Goal: Task Accomplishment & Management: Manage account settings

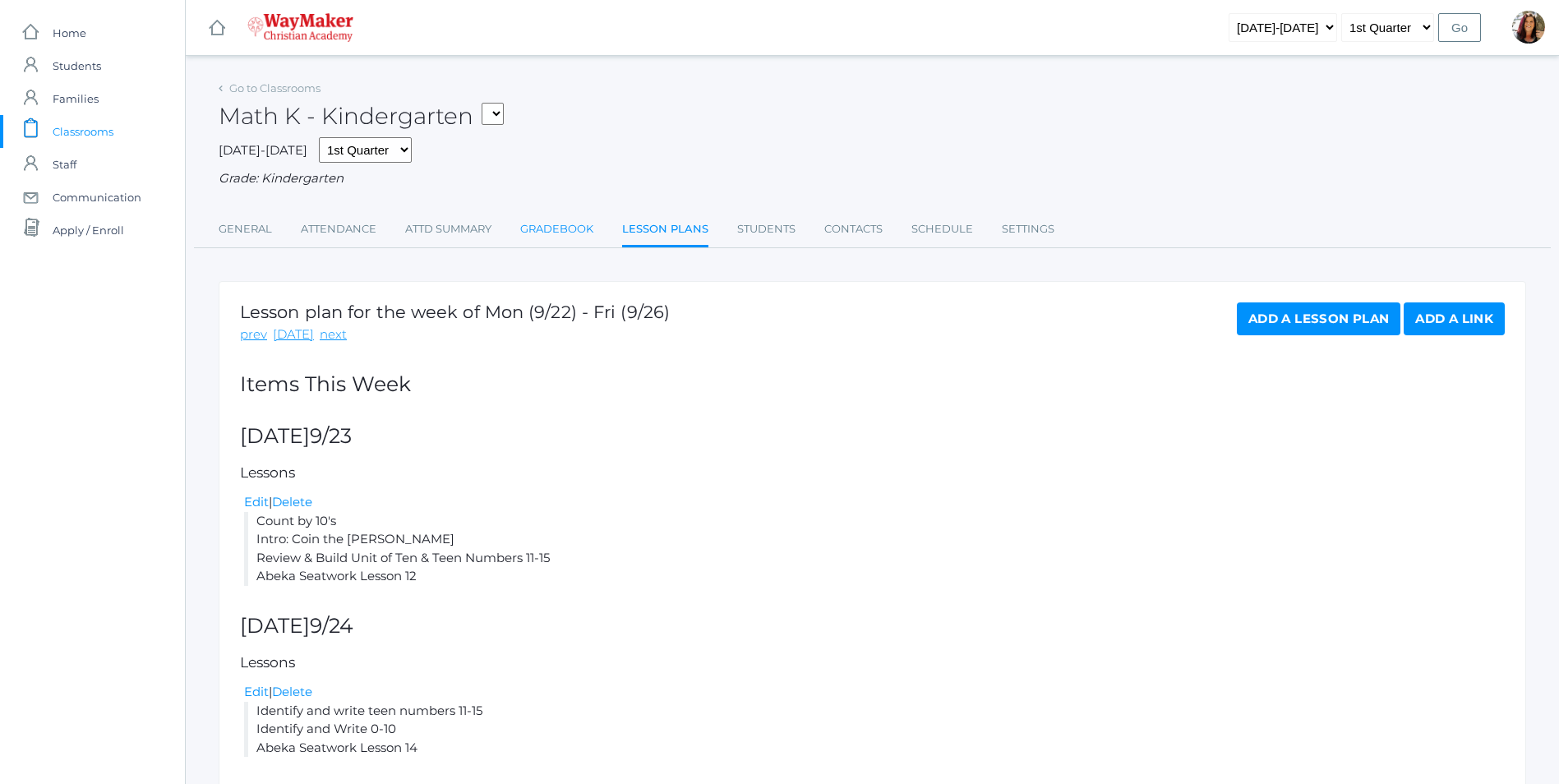
click at [556, 230] on link "Gradebook" at bounding box center [556, 229] width 73 height 33
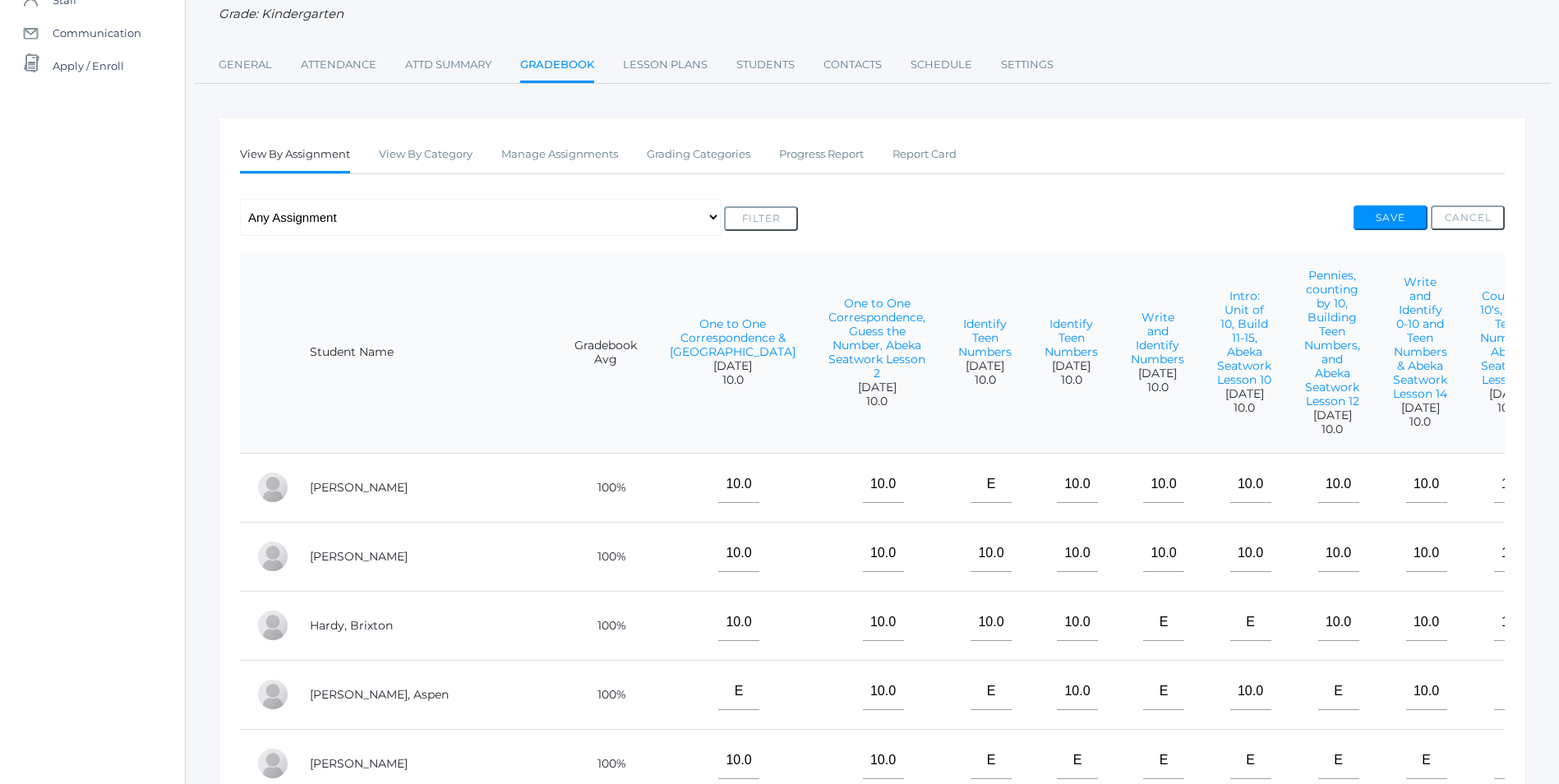
scroll to position [82, 0]
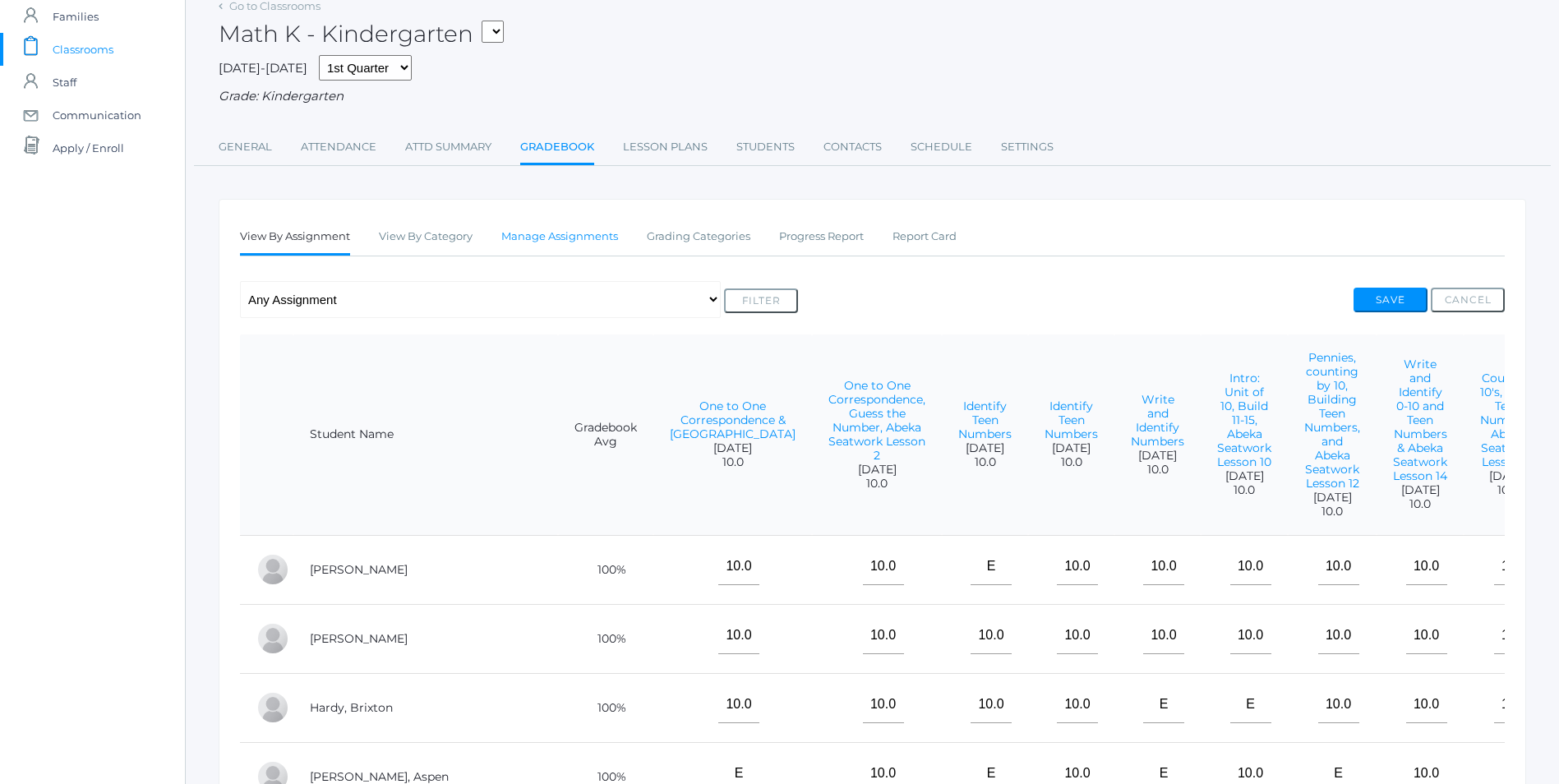
click at [543, 238] on link "Manage Assignments" at bounding box center [559, 237] width 117 height 33
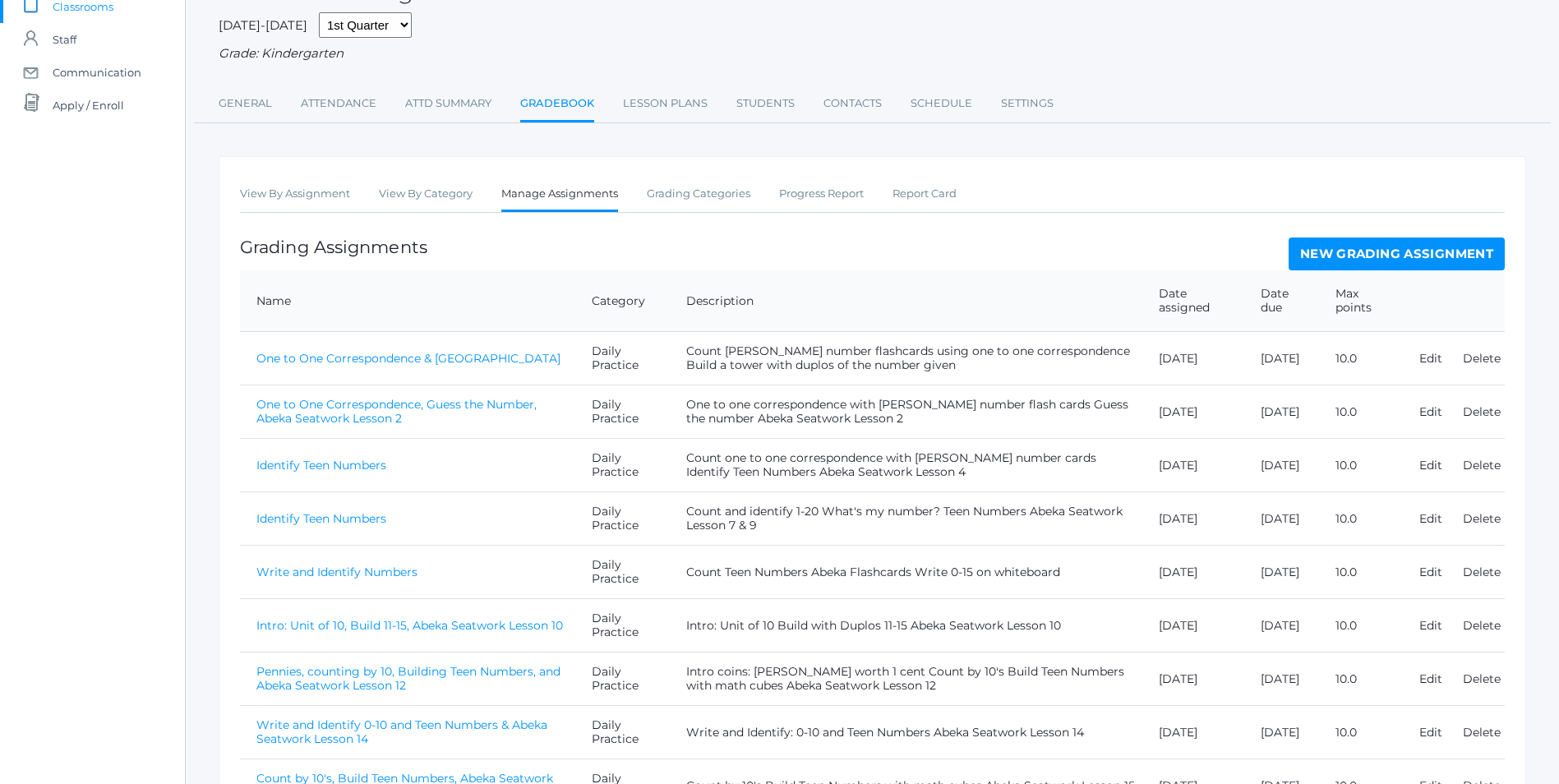
scroll to position [238, 0]
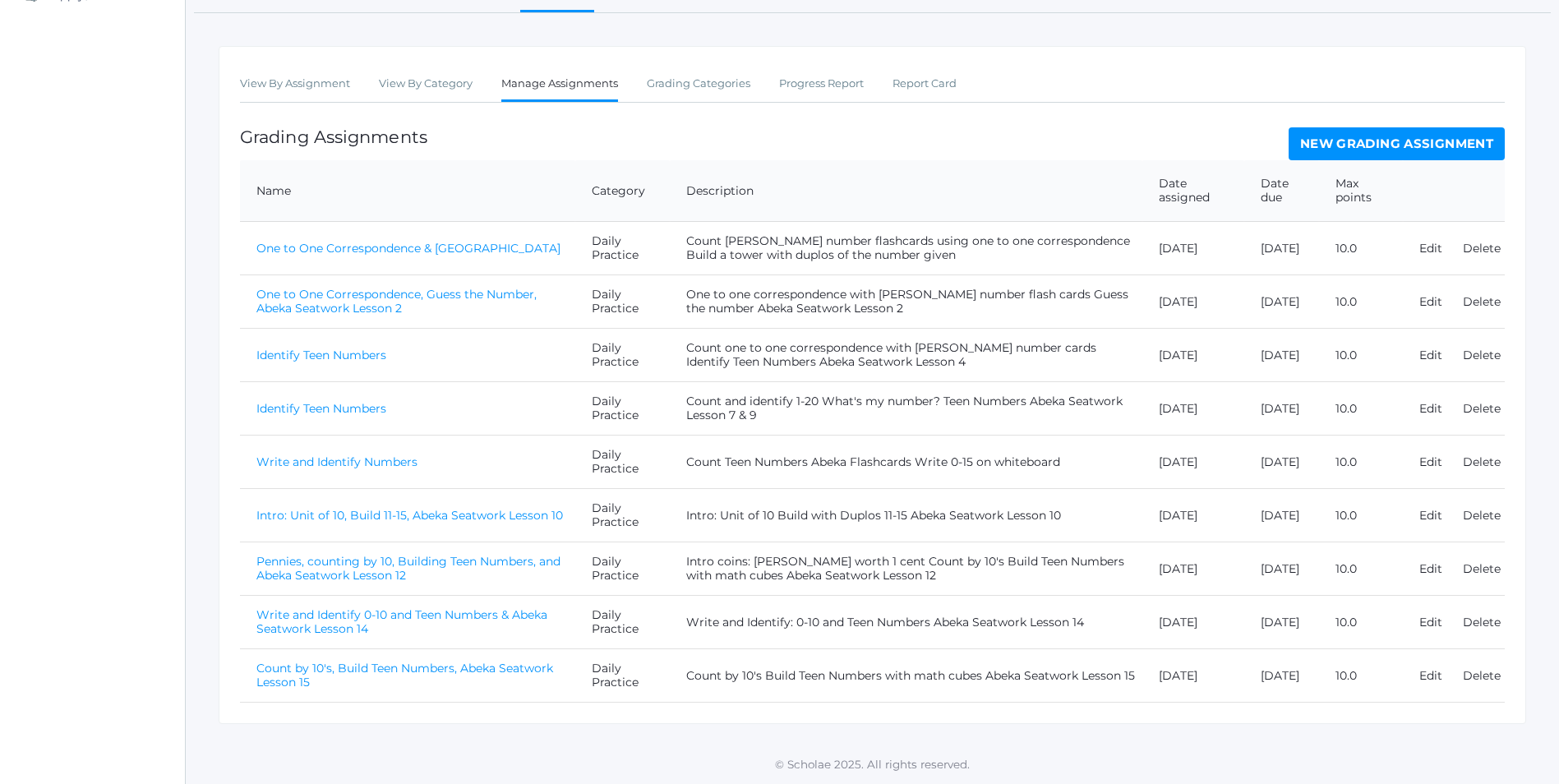
click at [1380, 143] on link "New Grading Assignment" at bounding box center [1396, 144] width 216 height 33
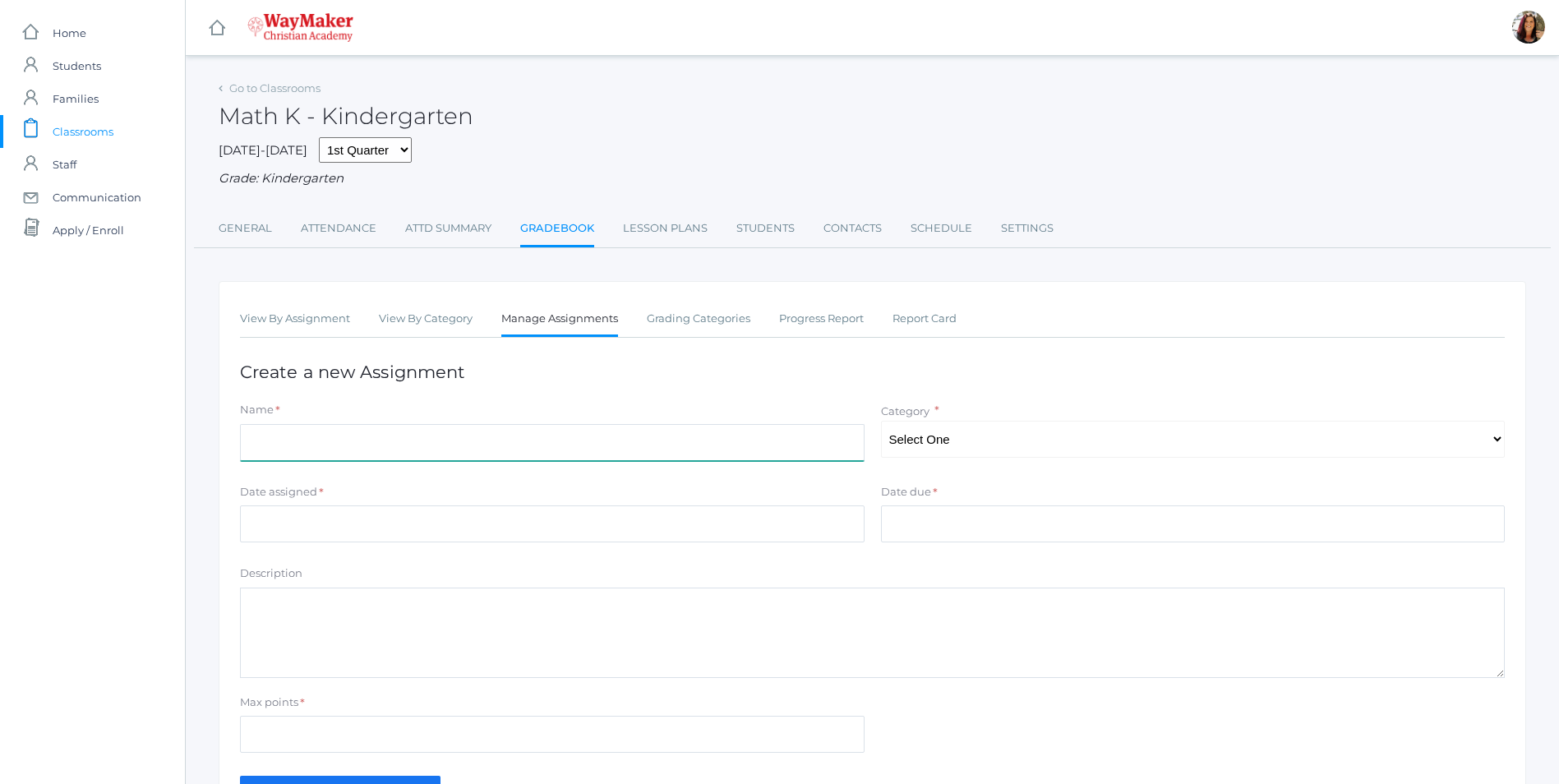
drag, startPoint x: 354, startPoint y: 449, endPoint x: 371, endPoint y: 456, distance: 18.4
click at [354, 448] on input "Name" at bounding box center [552, 442] width 624 height 37
type input "Summative Evalution Lesson 15"
click at [1503, 440] on select "Select One Daily Practice Summative Evaluation" at bounding box center [1193, 439] width 624 height 37
select select "1107"
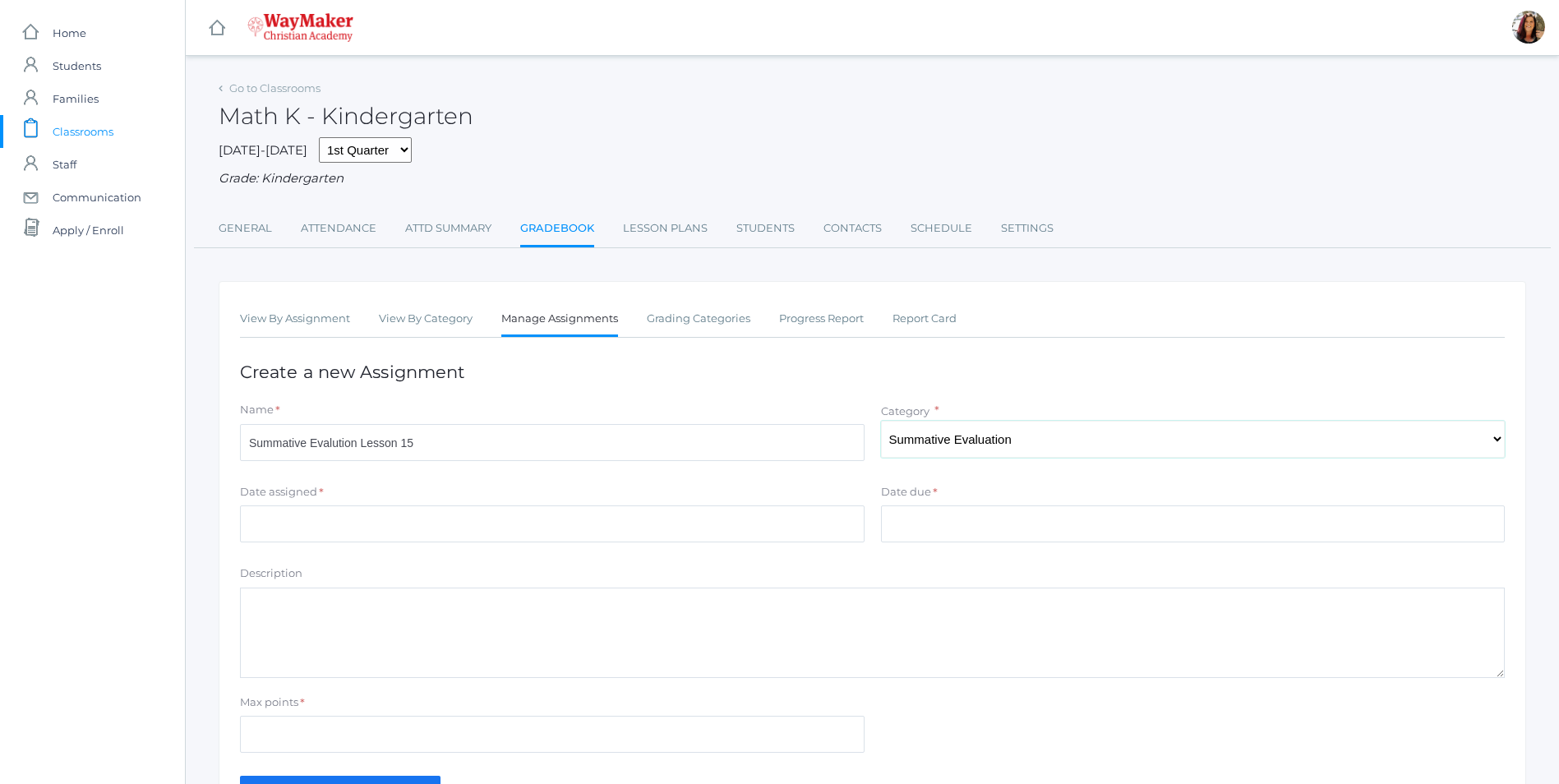
click at [881, 422] on select "Select One Daily Practice Summative Evaluation" at bounding box center [1193, 439] width 624 height 37
click at [287, 525] on input "Date assigned" at bounding box center [552, 523] width 624 height 37
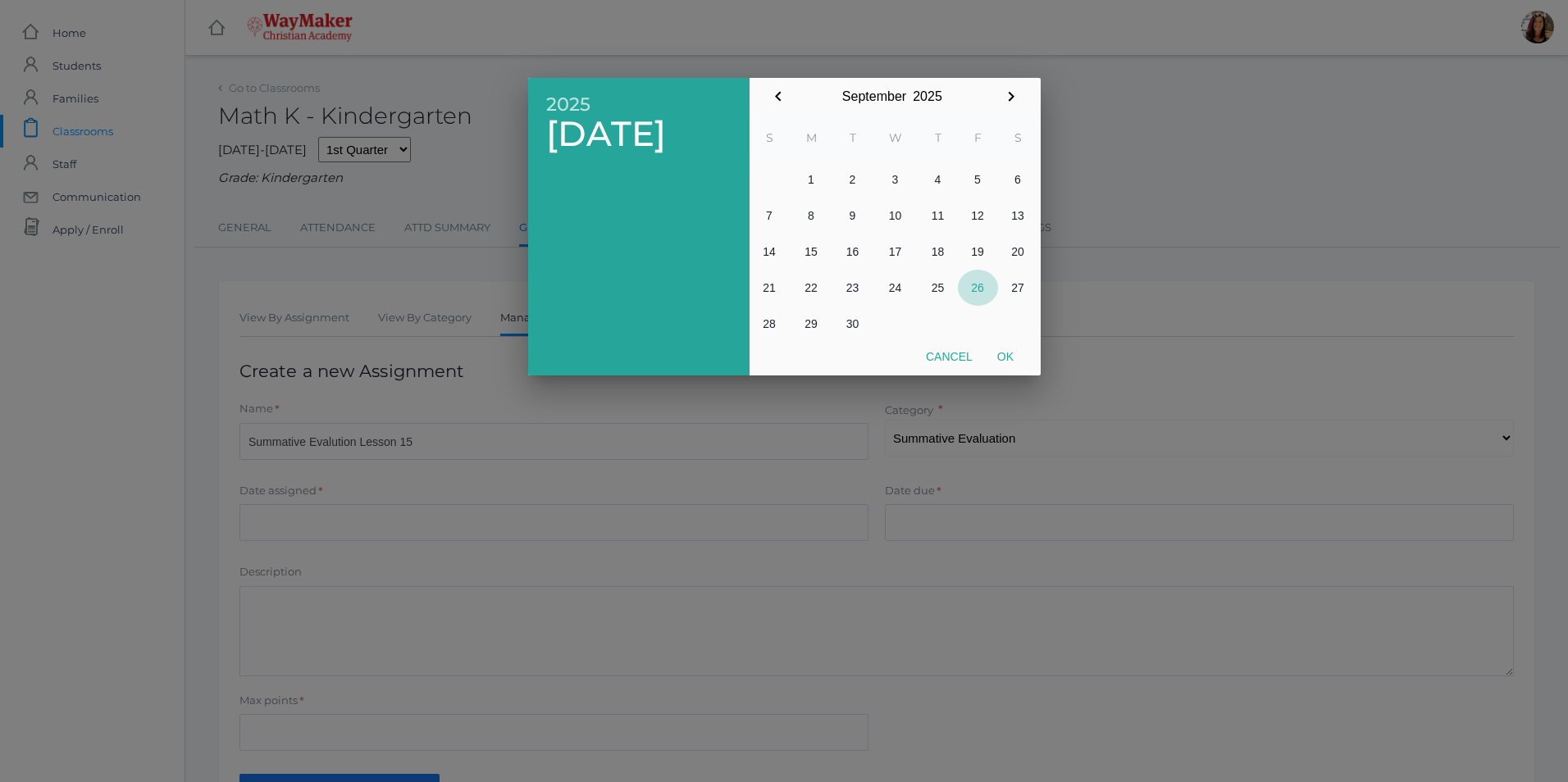
click at [972, 288] on button "26" at bounding box center [977, 288] width 40 height 36
click at [1013, 361] on button "Ok" at bounding box center [1005, 357] width 41 height 30
type input "2025-09-26"
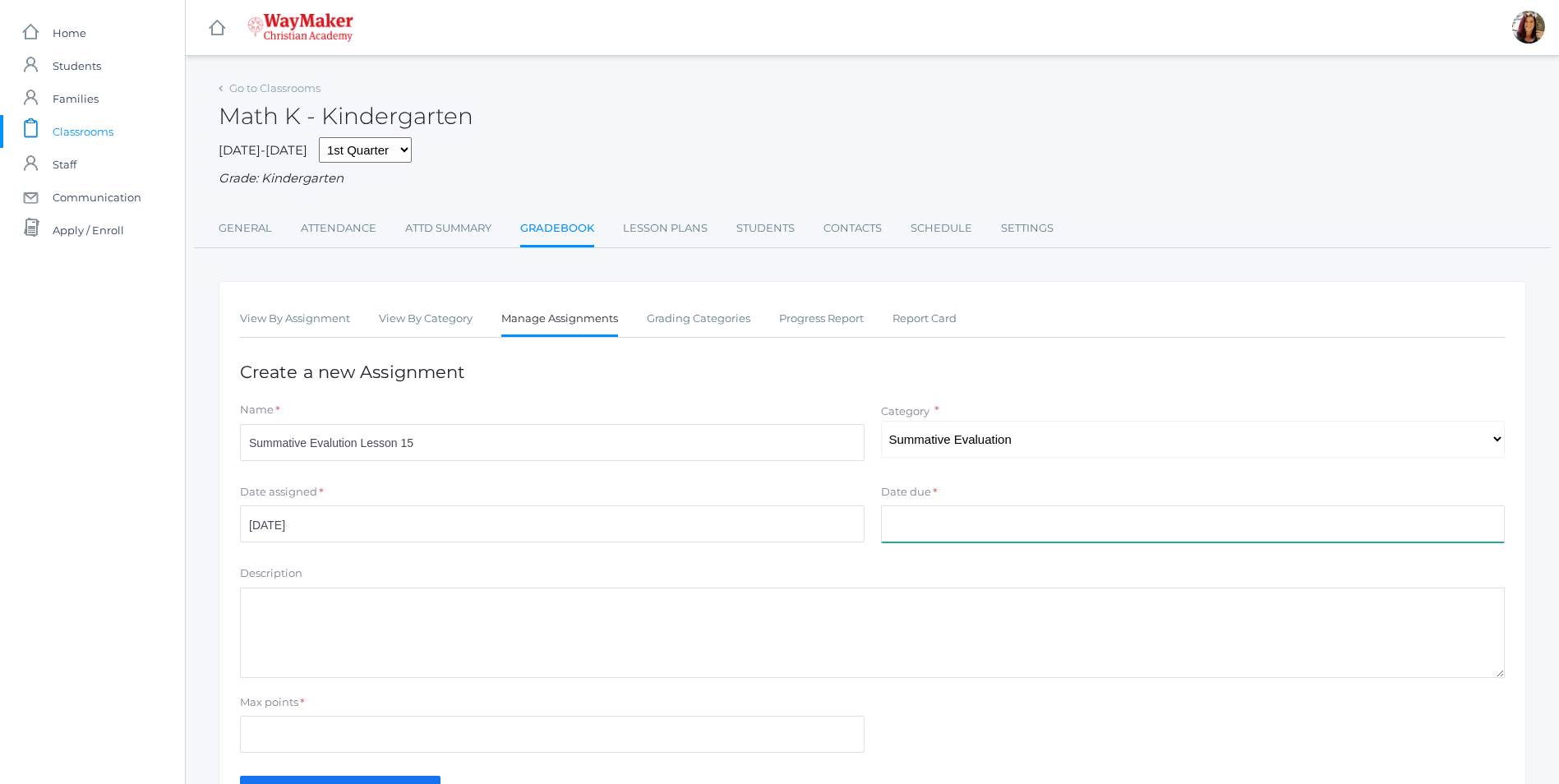
click at [950, 520] on input "Date due" at bounding box center [1193, 523] width 624 height 37
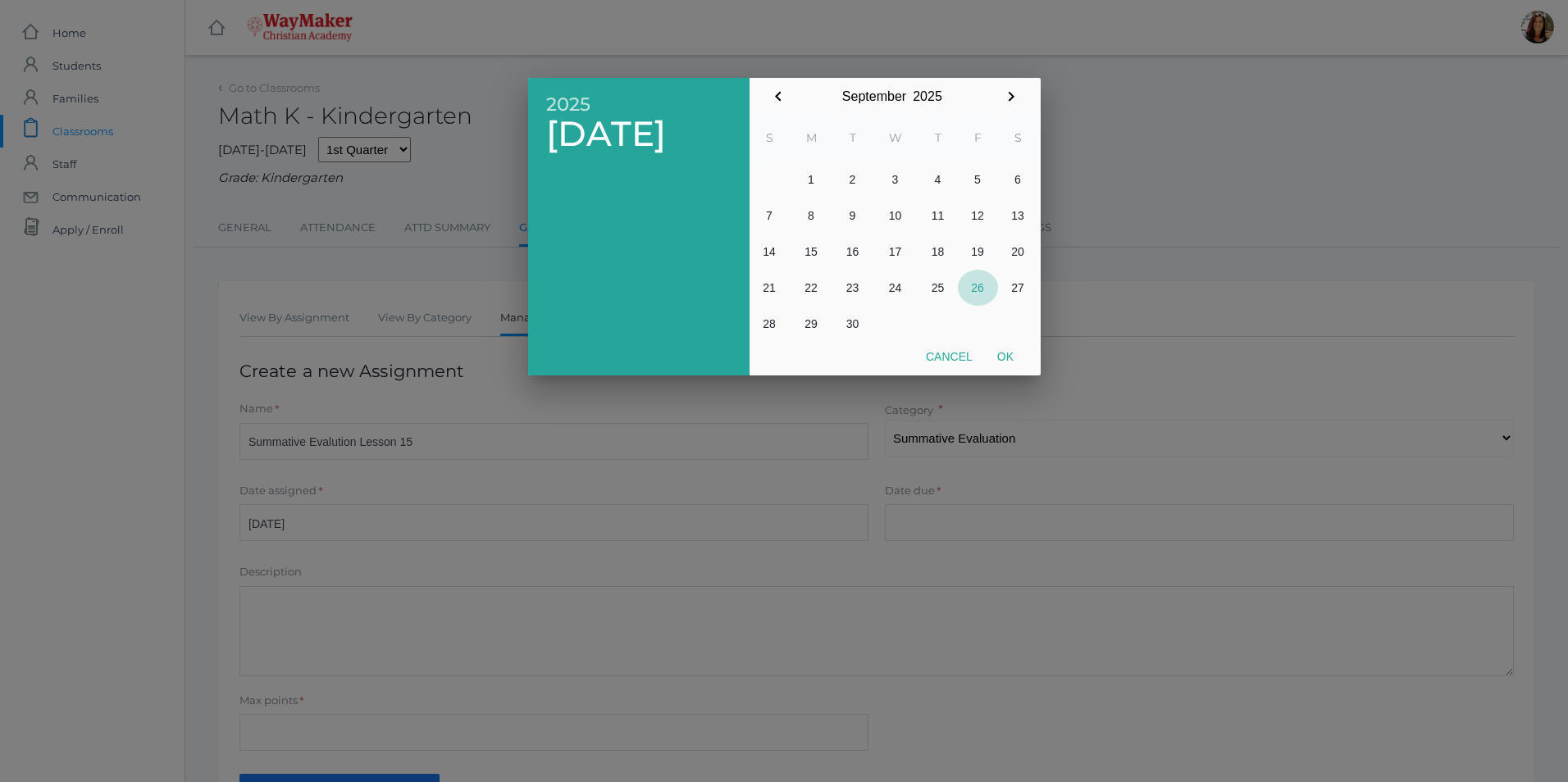
click at [980, 300] on button "26" at bounding box center [977, 288] width 40 height 36
click at [997, 363] on button "Ok" at bounding box center [1005, 357] width 41 height 30
type input "2025-09-26"
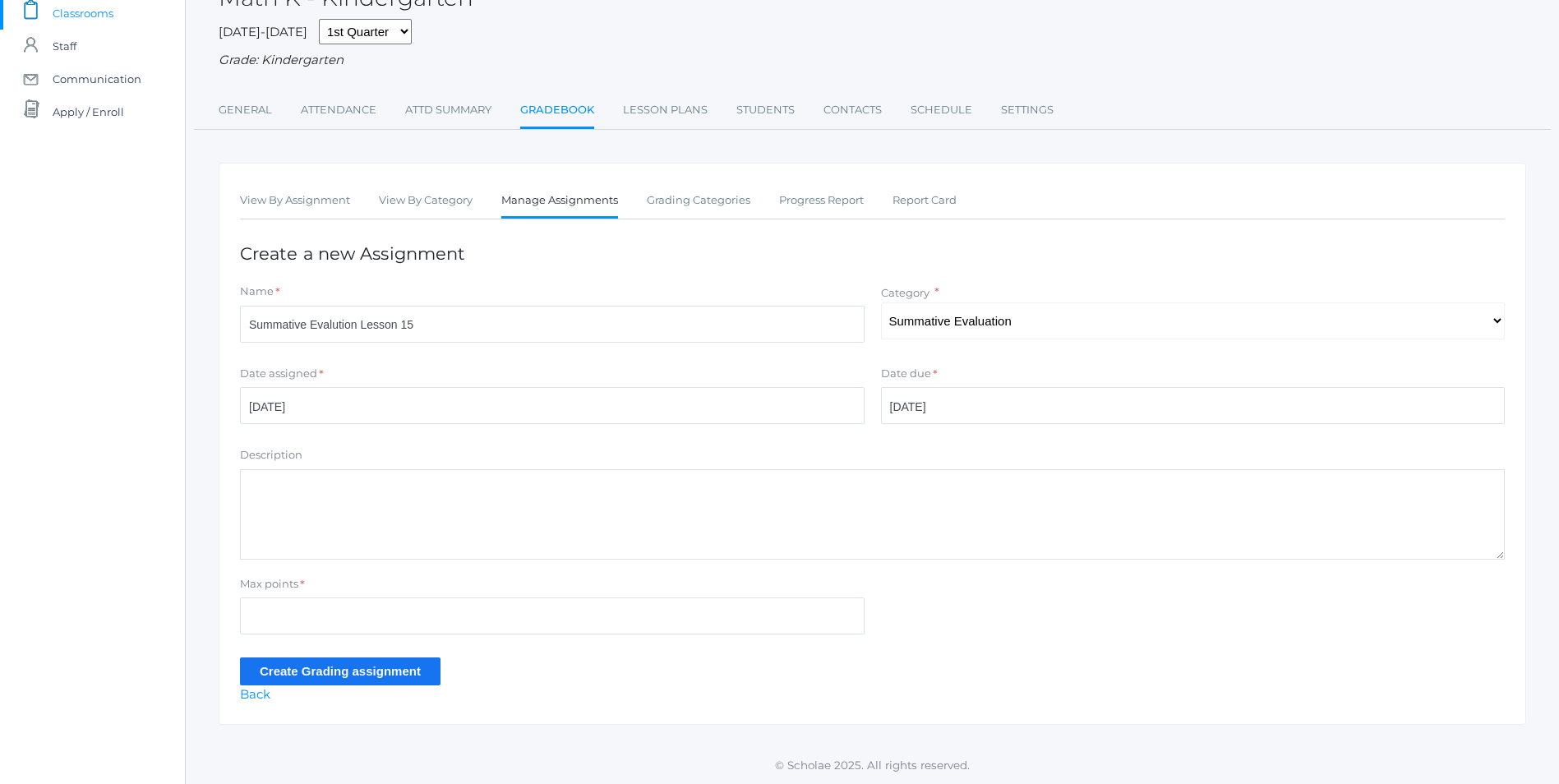
scroll to position [121, 0]
click at [357, 504] on textarea "Description" at bounding box center [872, 514] width 1264 height 90
type textarea "Recognize & Name 0-10 Count to 10"
click at [343, 623] on input "Max points" at bounding box center [552, 616] width 624 height 37
type input "15"
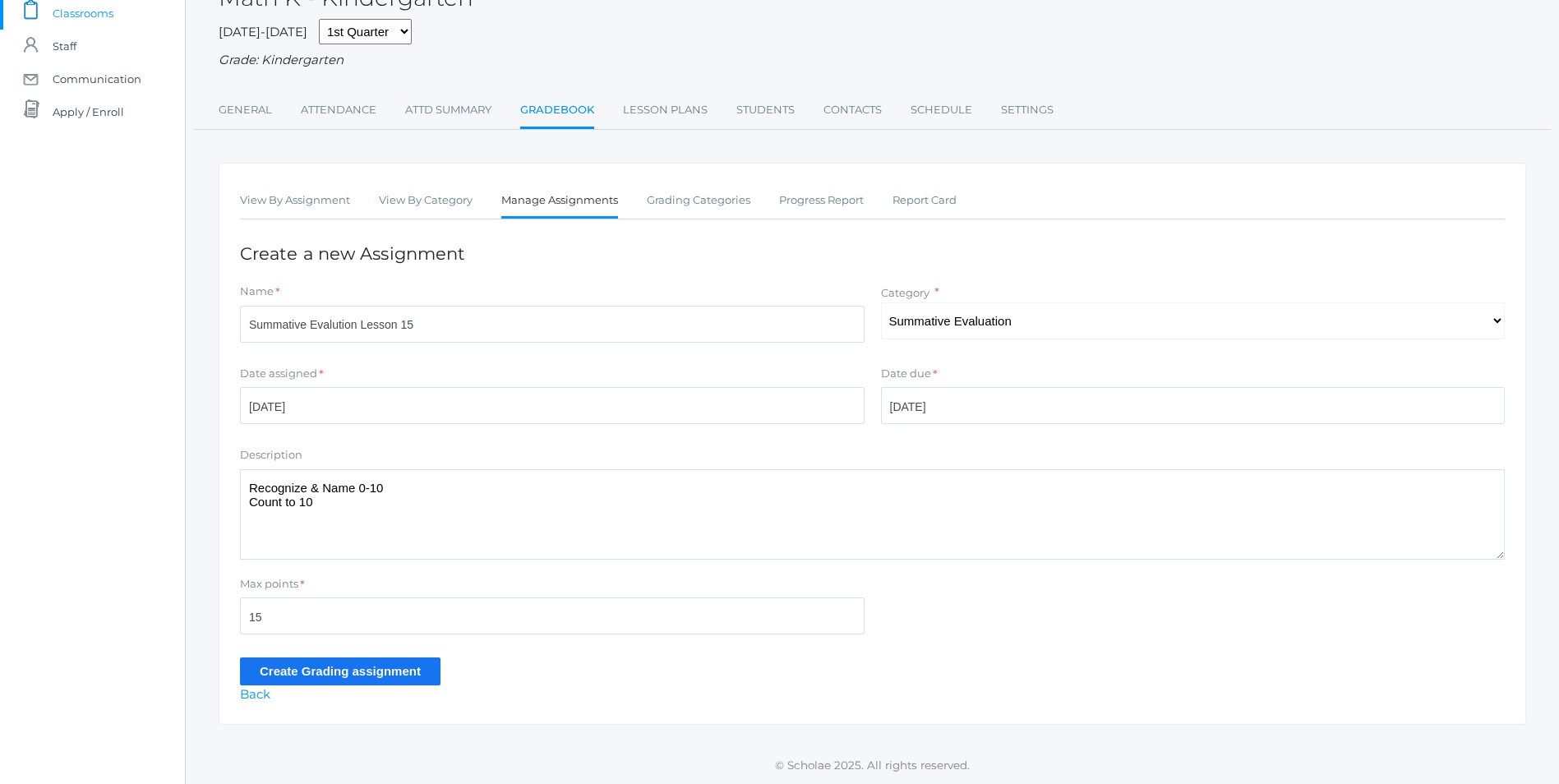
click at [295, 674] on input "Create Grading assignment" at bounding box center [340, 671] width 200 height 27
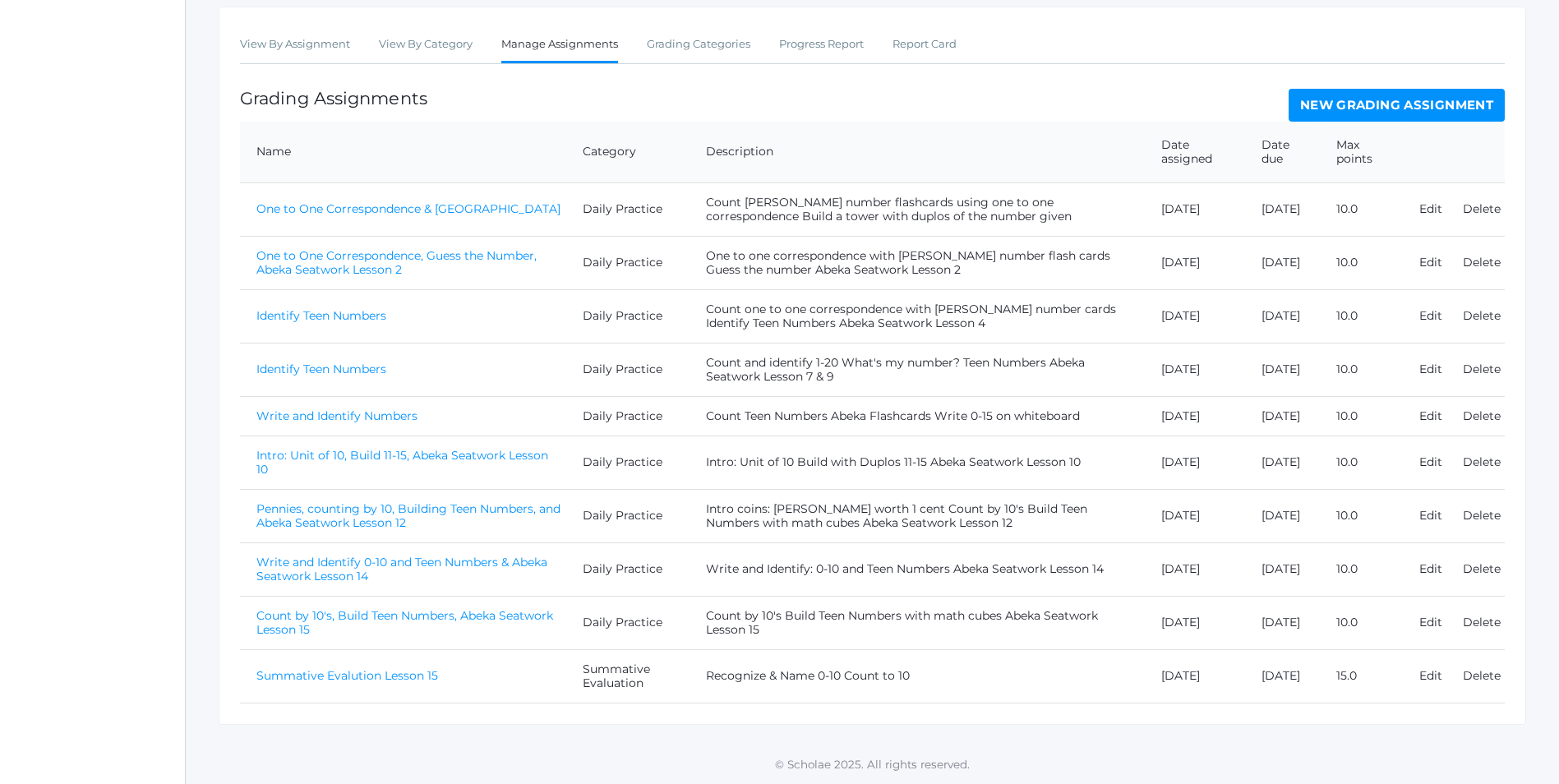
scroll to position [329, 0]
click at [429, 676] on link "Summative Evalution Lesson 15" at bounding box center [347, 676] width 181 height 15
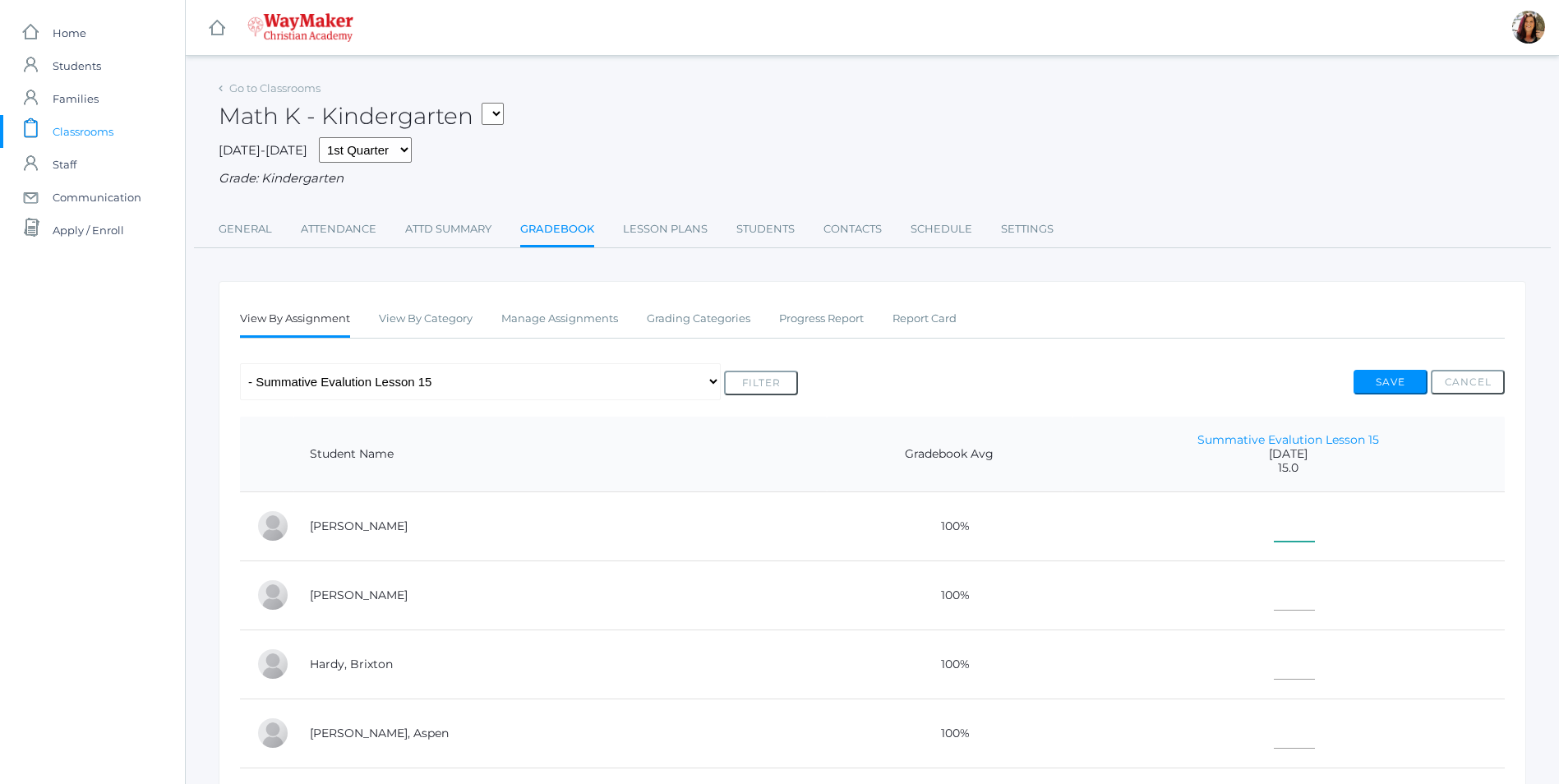
click at [1273, 536] on input"] "text" at bounding box center [1294, 522] width 41 height 37
type input"] "15"
click at [1273, 599] on input"] "text" at bounding box center [1294, 592] width 41 height 37
type input"] "15"
click at [1278, 676] on input"] "text" at bounding box center [1294, 661] width 41 height 37
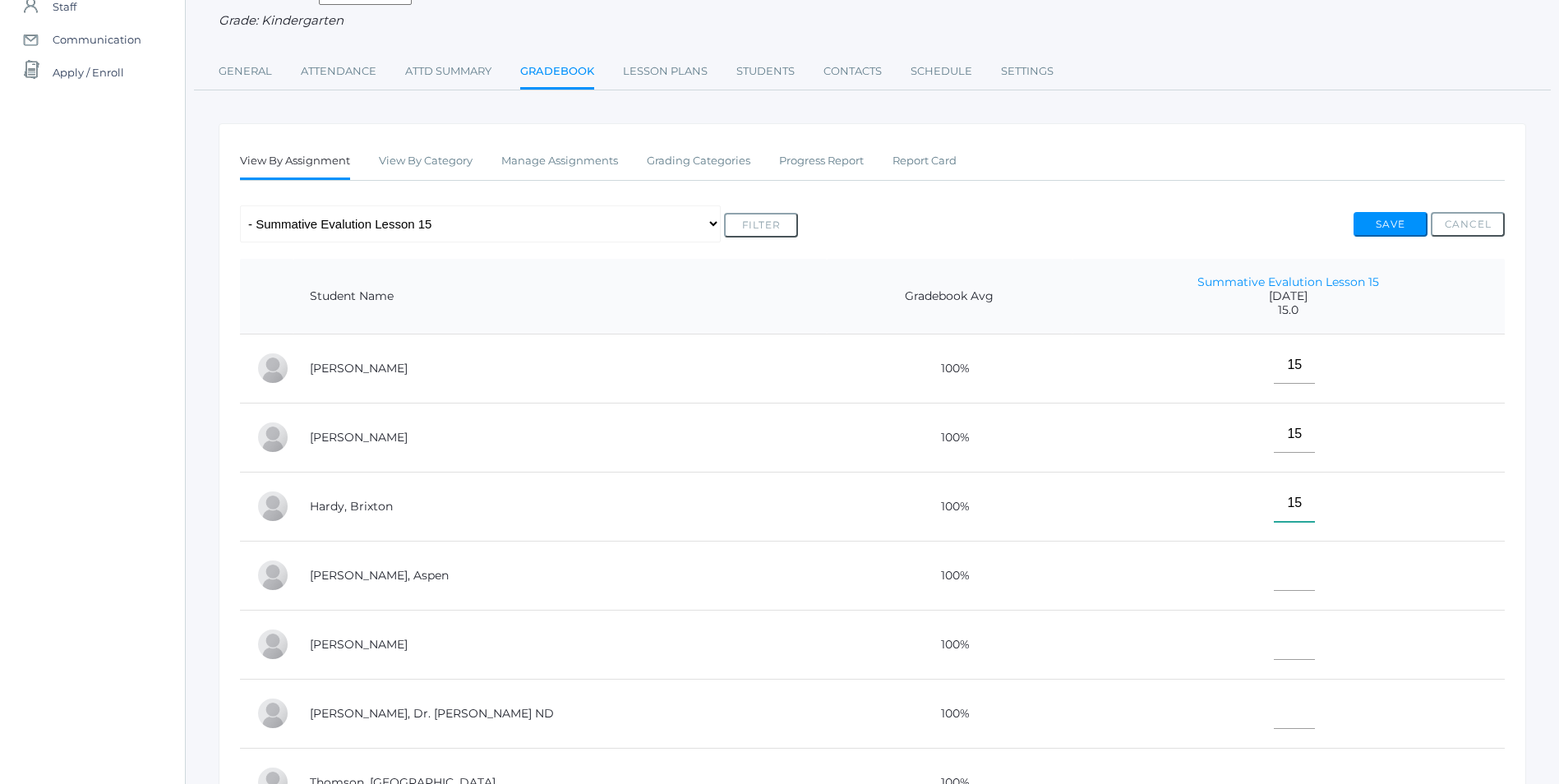
scroll to position [164, 0]
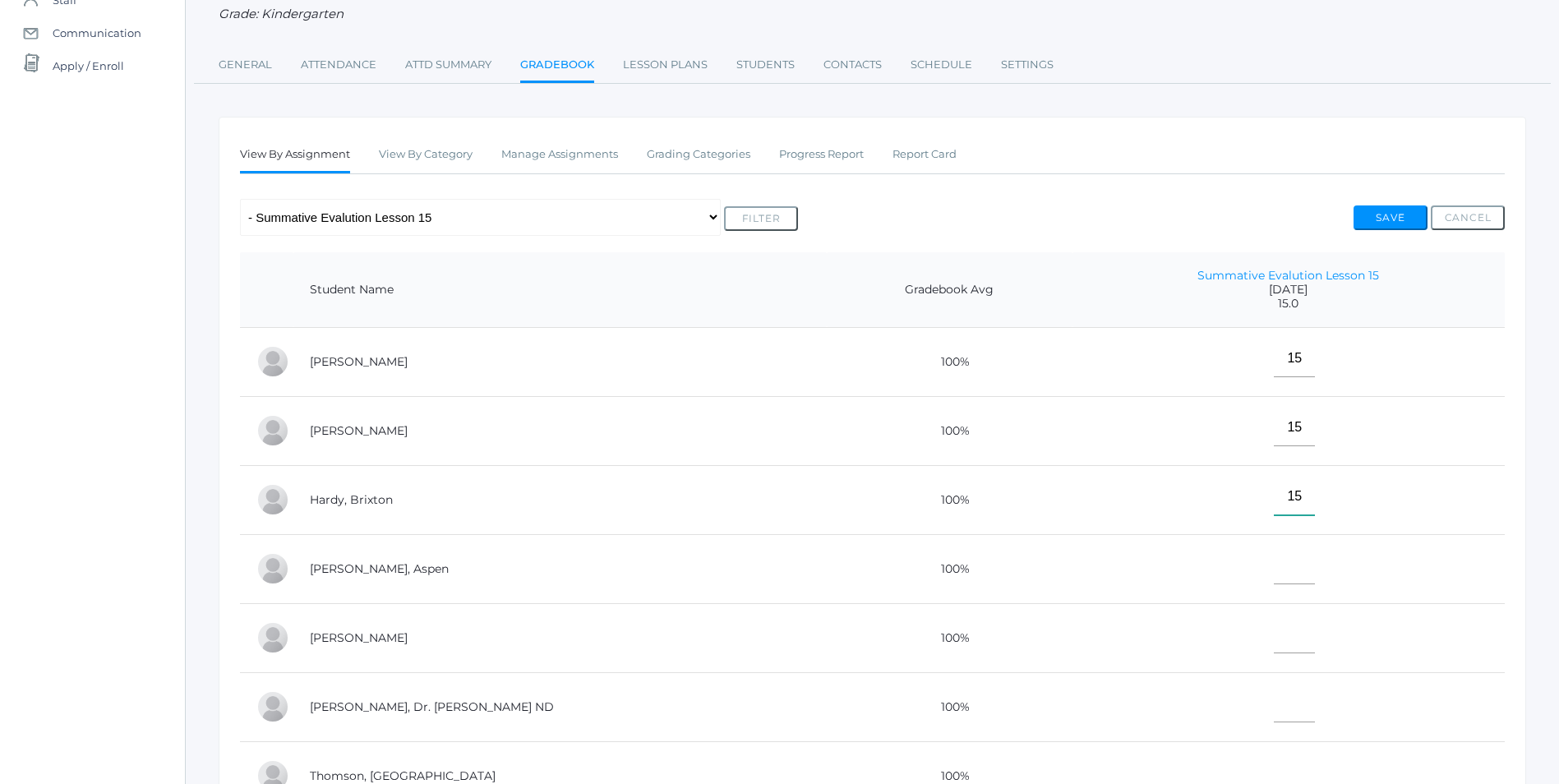
type input"] "15"
click at [1273, 562] on input"] "text" at bounding box center [1294, 565] width 41 height 37
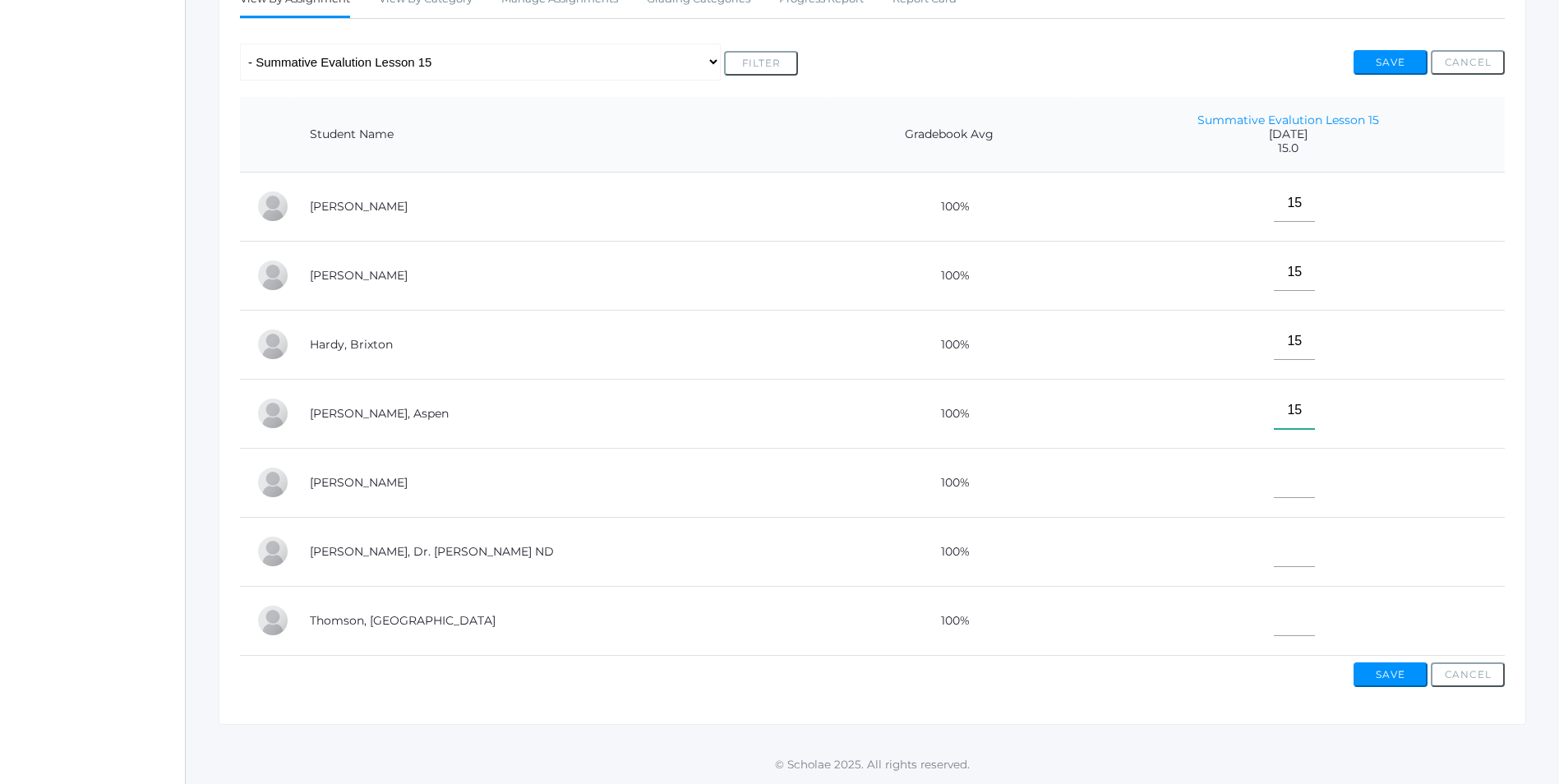
scroll to position [329, 0]
type input"] "15"
click at [1273, 487] on input"] "text" at bounding box center [1294, 479] width 41 height 37
type input"] "E"
click at [1273, 552] on input"] "text" at bounding box center [1294, 548] width 41 height 37
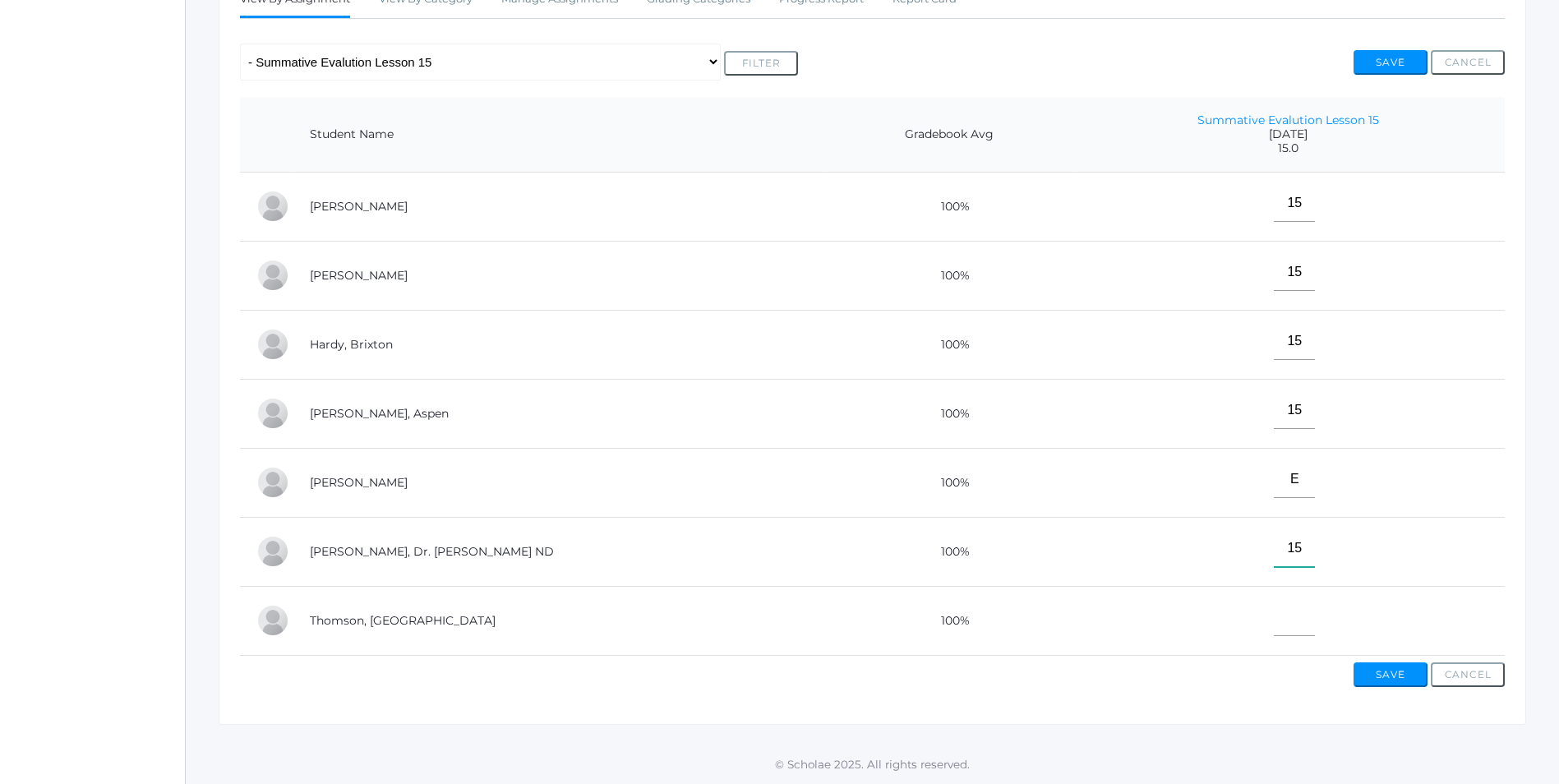
type input"] "15"
click at [1273, 618] on input"] "text" at bounding box center [1294, 617] width 41 height 37
type input"] "15"
click at [1408, 674] on button "Save" at bounding box center [1390, 675] width 74 height 25
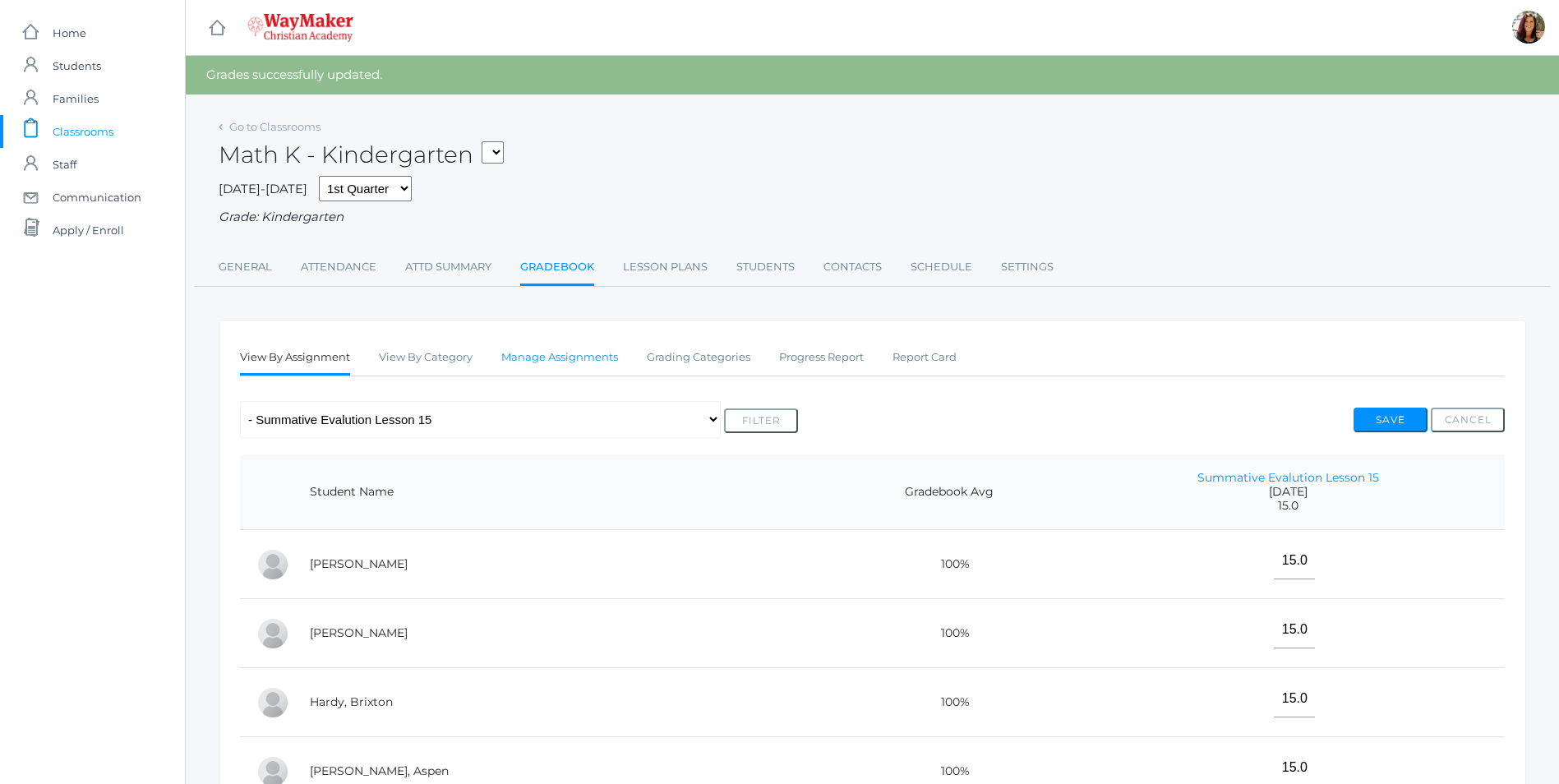
click at [546, 363] on link "Manage Assignments" at bounding box center [559, 358] width 117 height 33
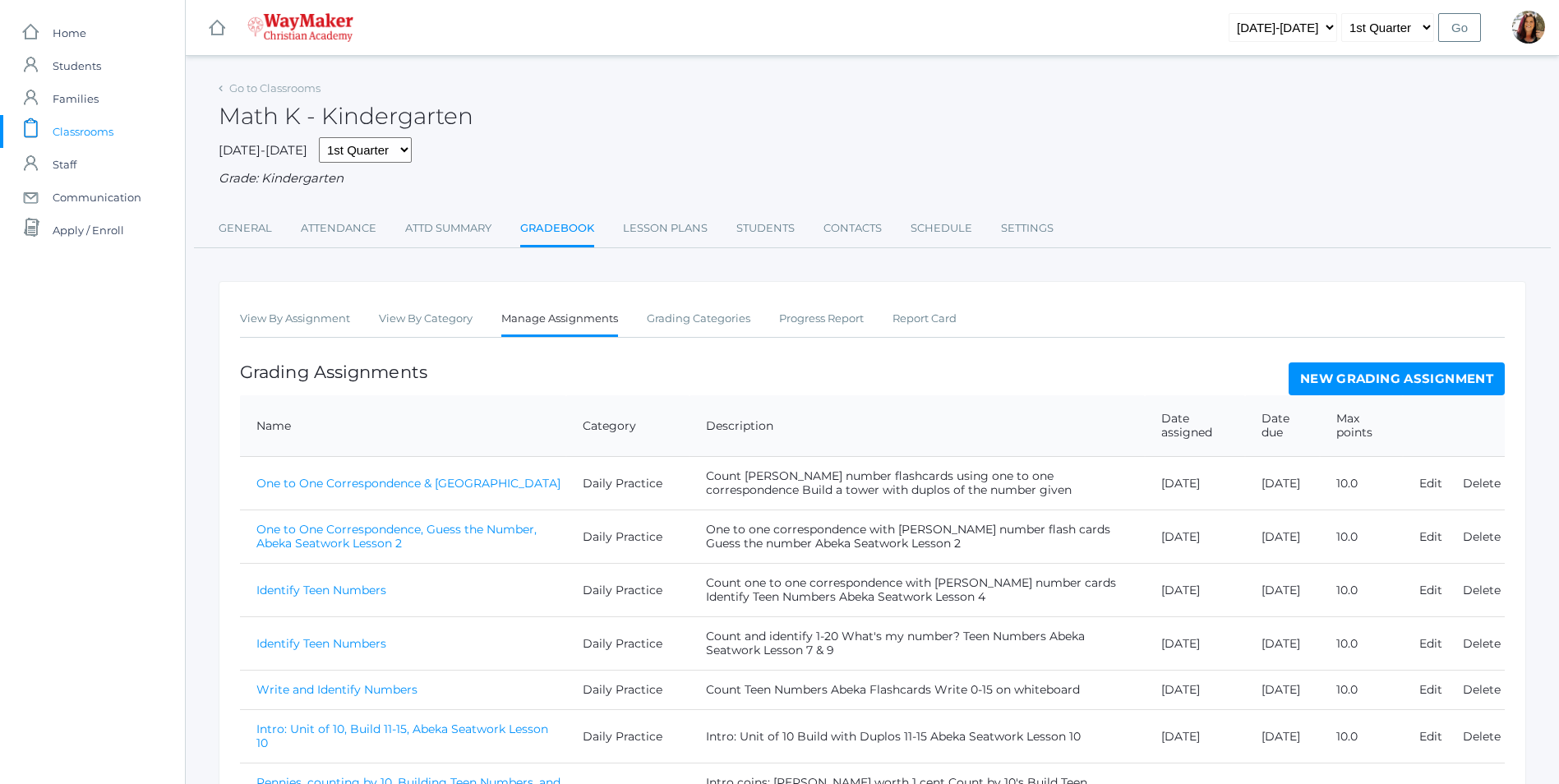
click at [1311, 371] on link "New Grading Assignment" at bounding box center [1396, 379] width 216 height 33
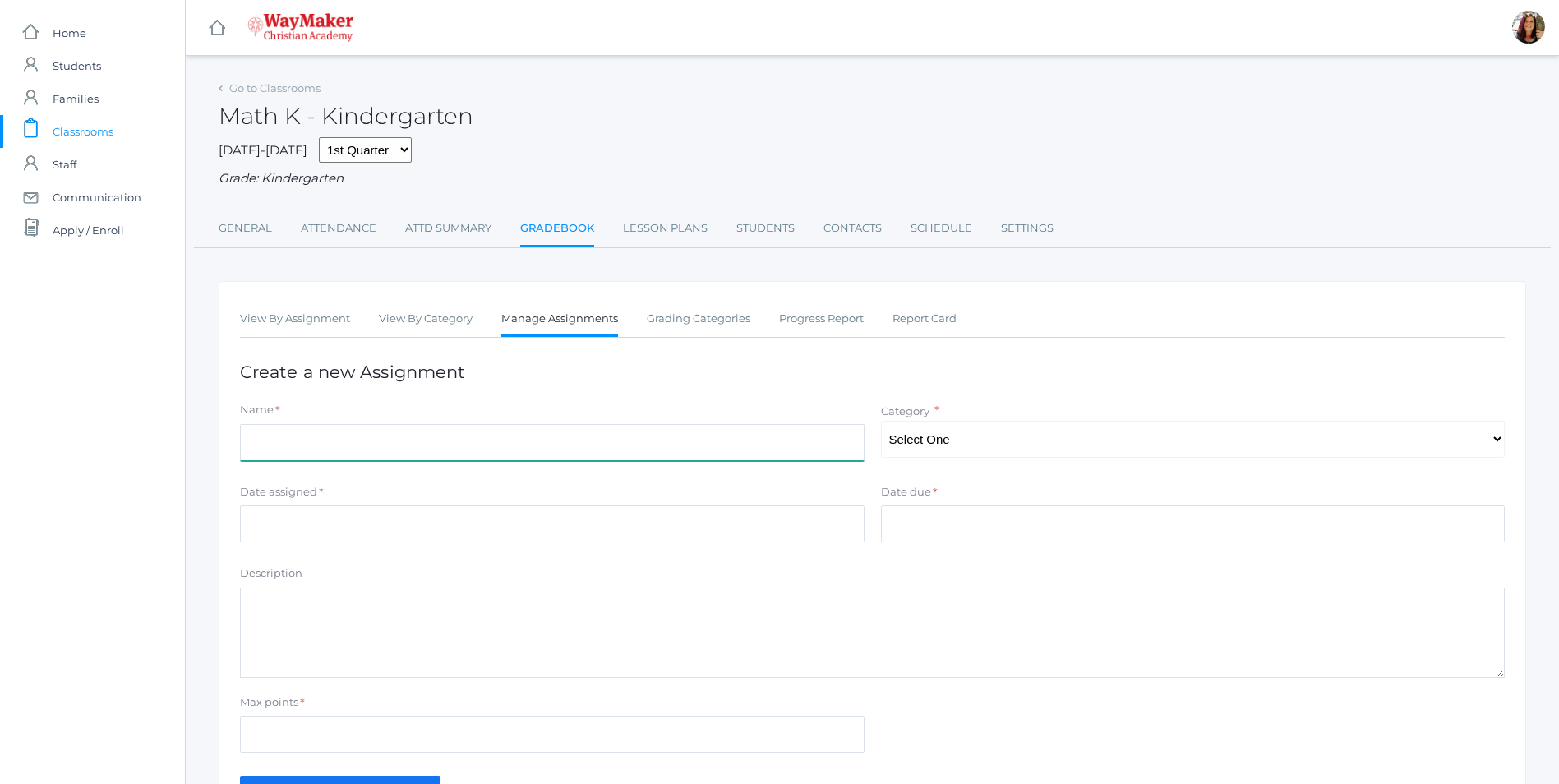
click at [387, 426] on input "Name" at bounding box center [552, 442] width 624 height 37
type input "Count Teen Numbers 17-20"
click at [240, 776] on input "Create Grading assignment" at bounding box center [340, 789] width 200 height 27
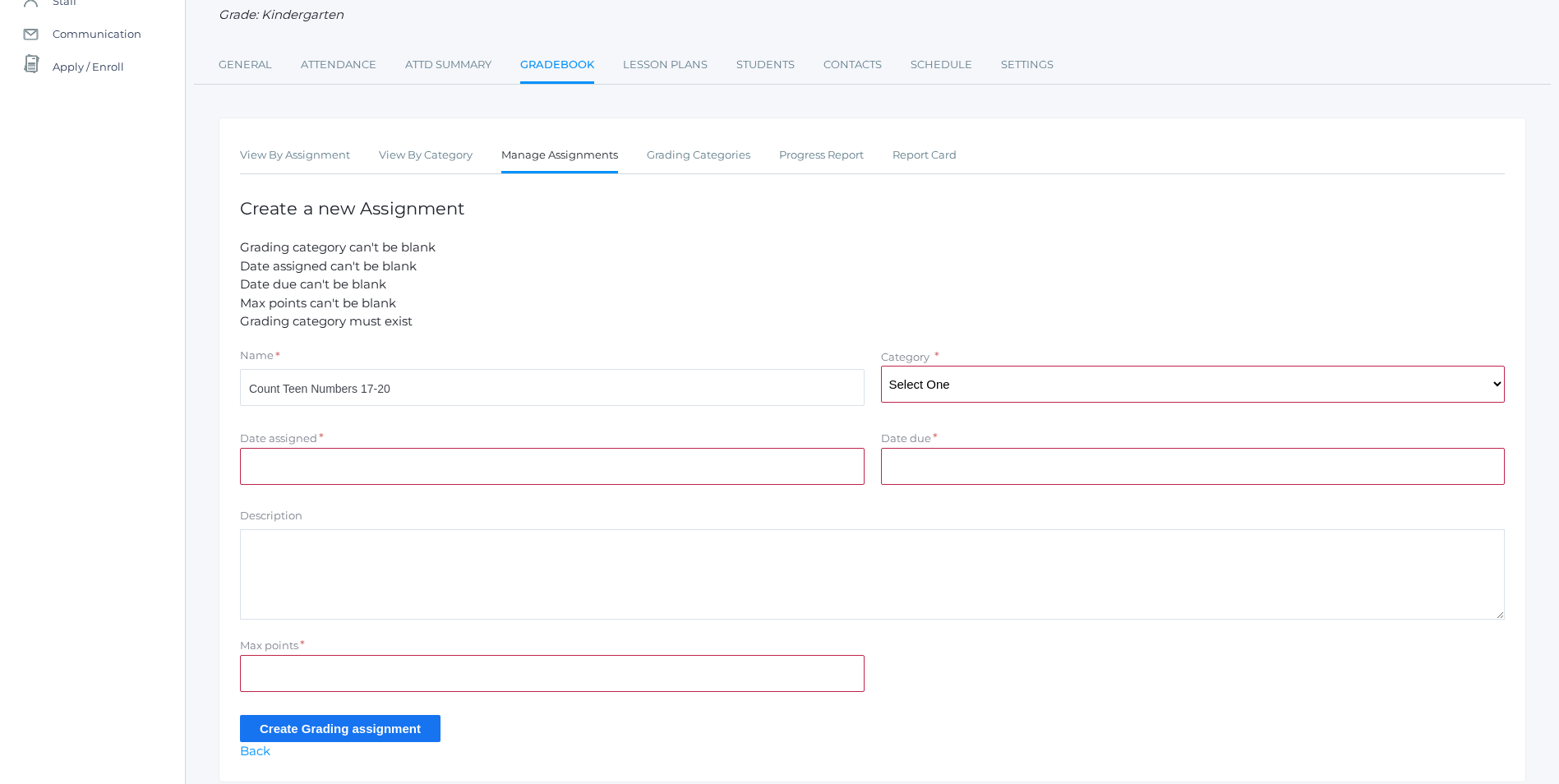
scroll to position [164, 0]
click at [1494, 391] on select "Select One Daily Practice Summative Evaluation" at bounding box center [1193, 383] width 624 height 37
select select "1106"
click at [881, 368] on select "Select One Daily Practice Summative Evaluation" at bounding box center [1193, 383] width 624 height 37
click at [495, 479] on input "Date assigned" at bounding box center [552, 465] width 624 height 37
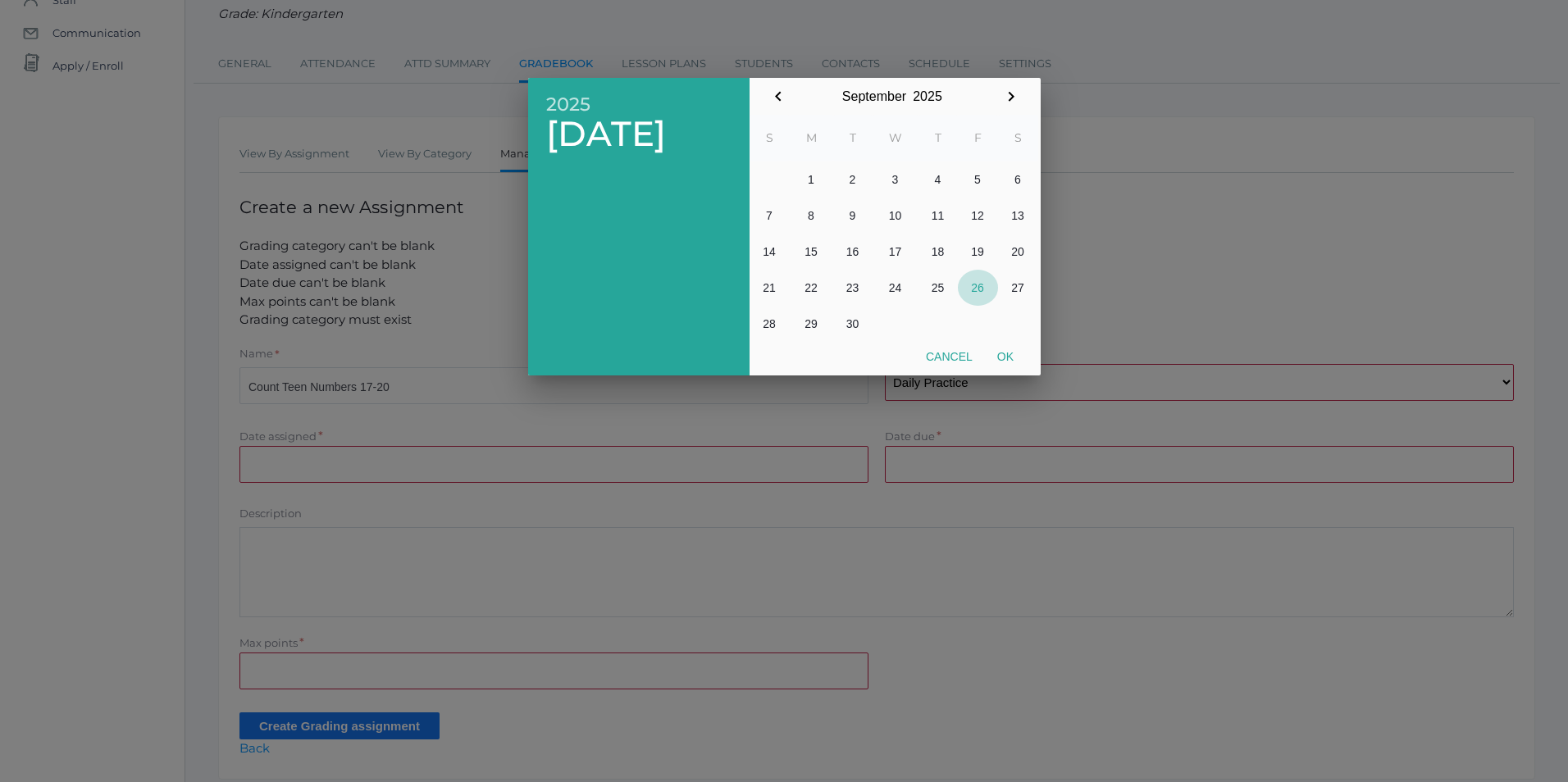
click at [981, 284] on button "26" at bounding box center [977, 288] width 40 height 36
click at [1023, 360] on button "Ok" at bounding box center [1005, 357] width 41 height 30
type input "[DATE]"
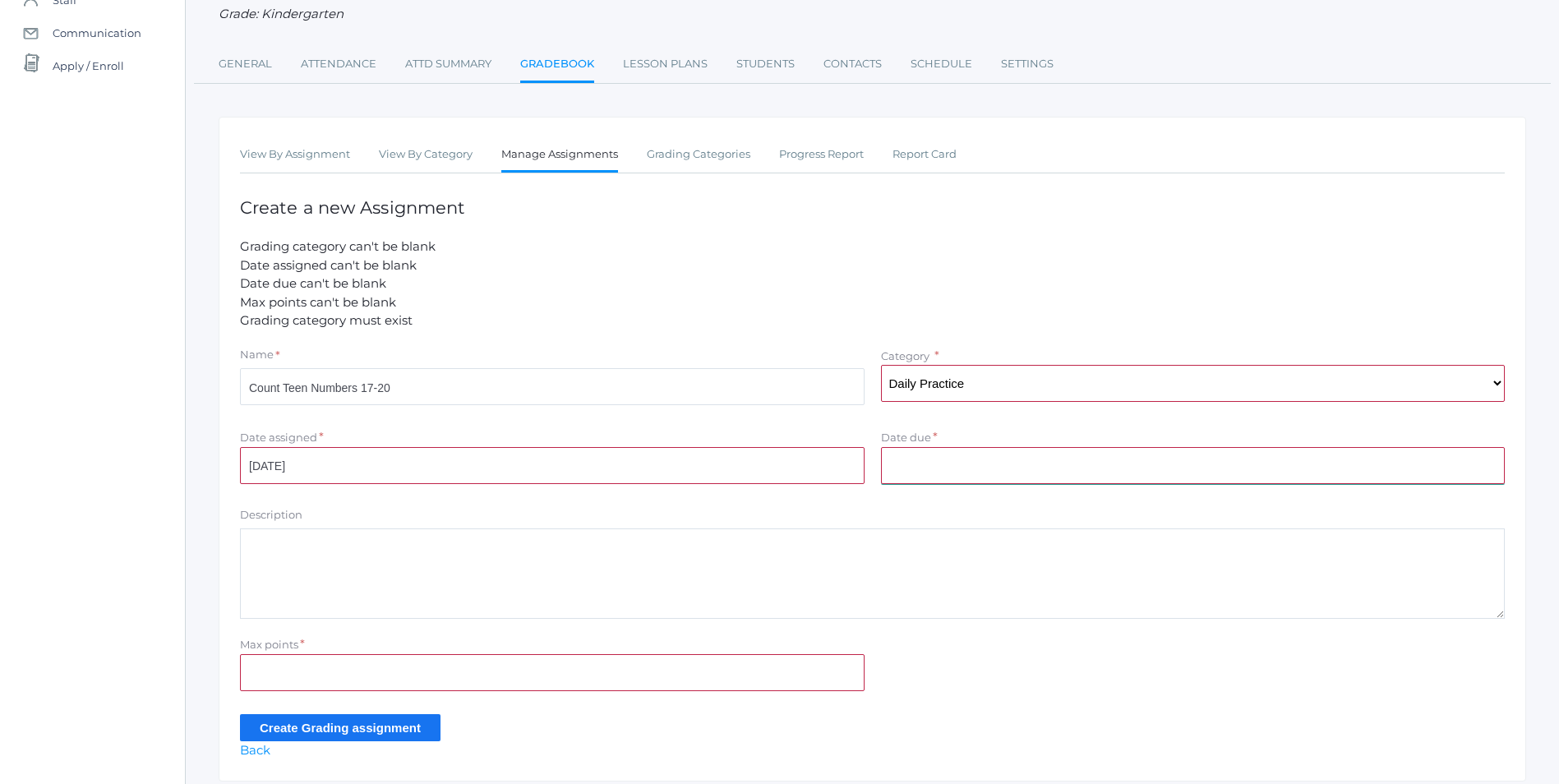
click at [965, 455] on input "Date due" at bounding box center [1193, 465] width 624 height 37
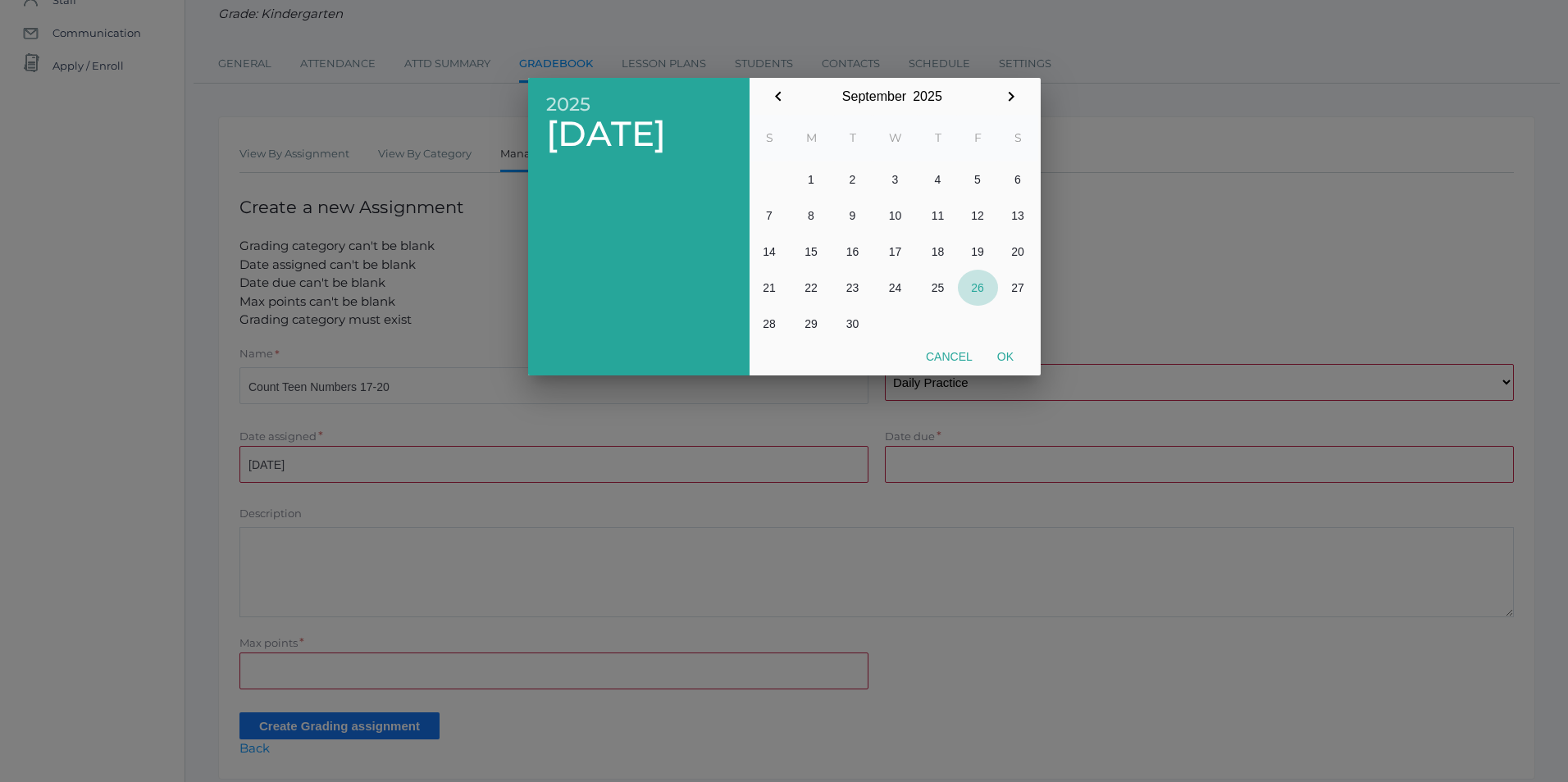
click at [976, 291] on button "26" at bounding box center [977, 288] width 40 height 36
click at [1008, 350] on button "Ok" at bounding box center [1005, 357] width 41 height 30
type input "[DATE]"
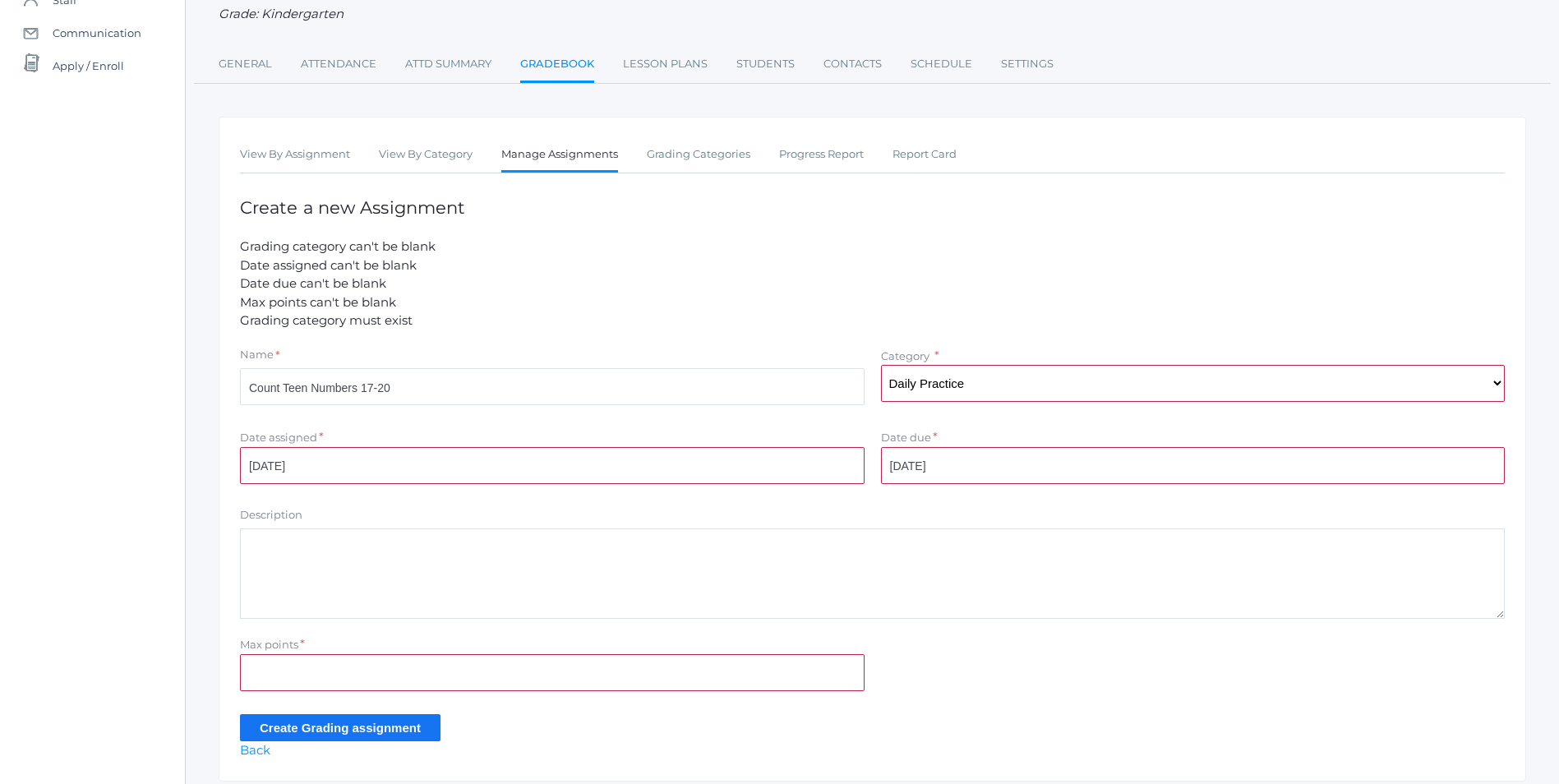
click at [307, 554] on textarea "Description" at bounding box center [872, 573] width 1264 height 90
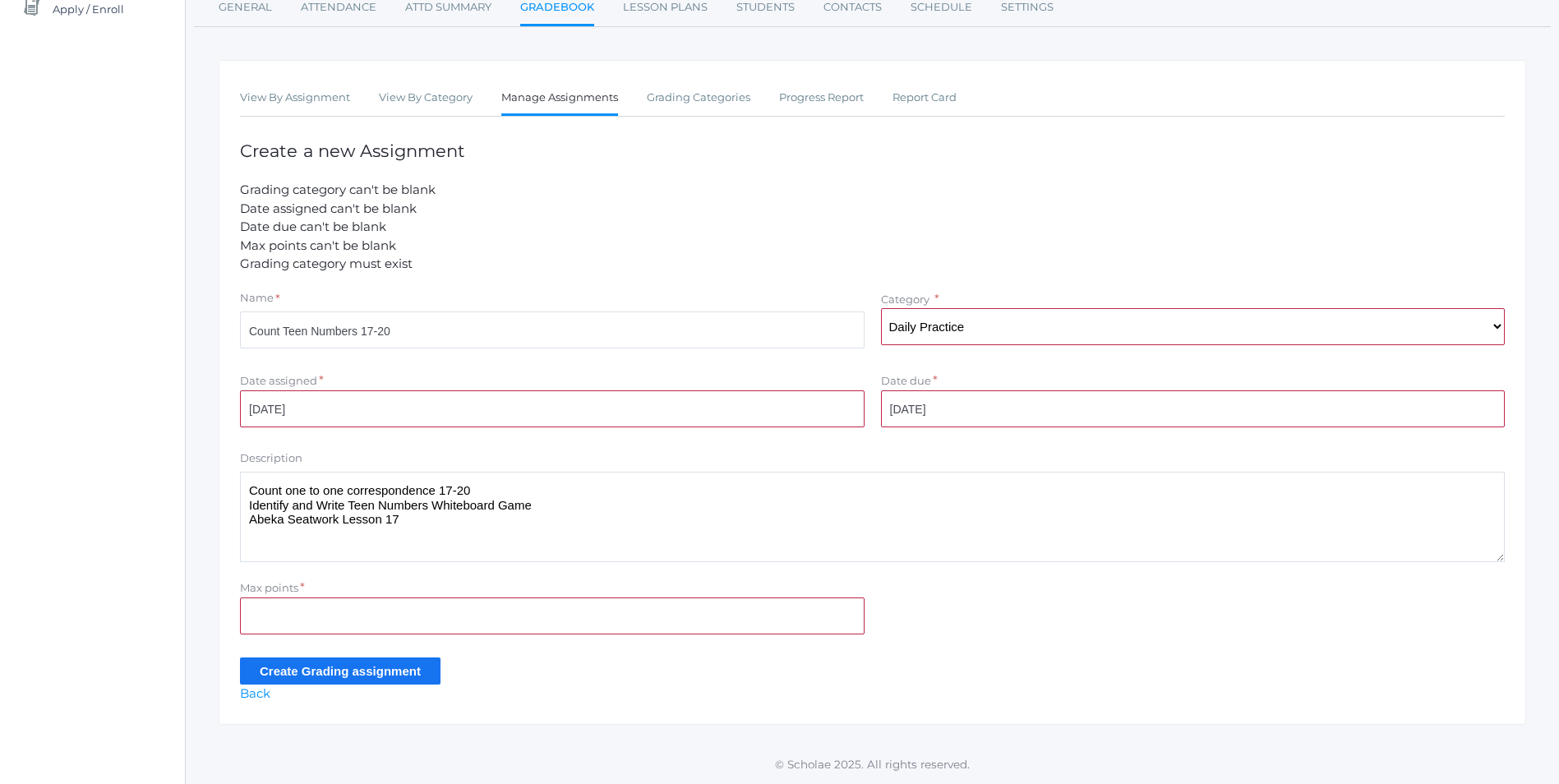
type textarea "Count one to one correspondence 17-20 Identify and Write Teen Numbers Whiteboar…"
click at [333, 616] on input "Max points" at bounding box center [552, 616] width 624 height 37
type input "10"
click at [413, 670] on input "Create Grading assignment" at bounding box center [340, 671] width 200 height 27
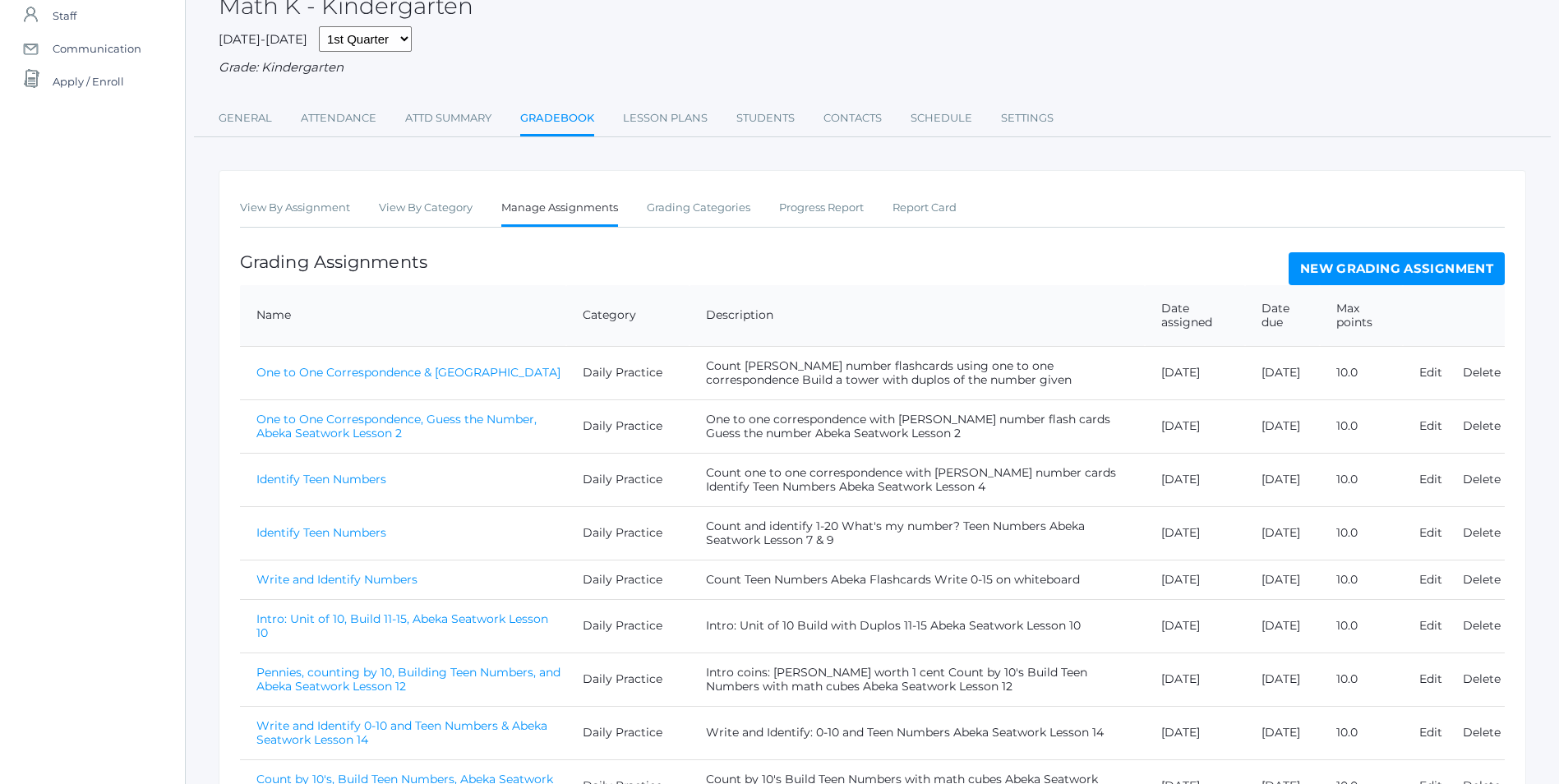
scroll to position [382, 0]
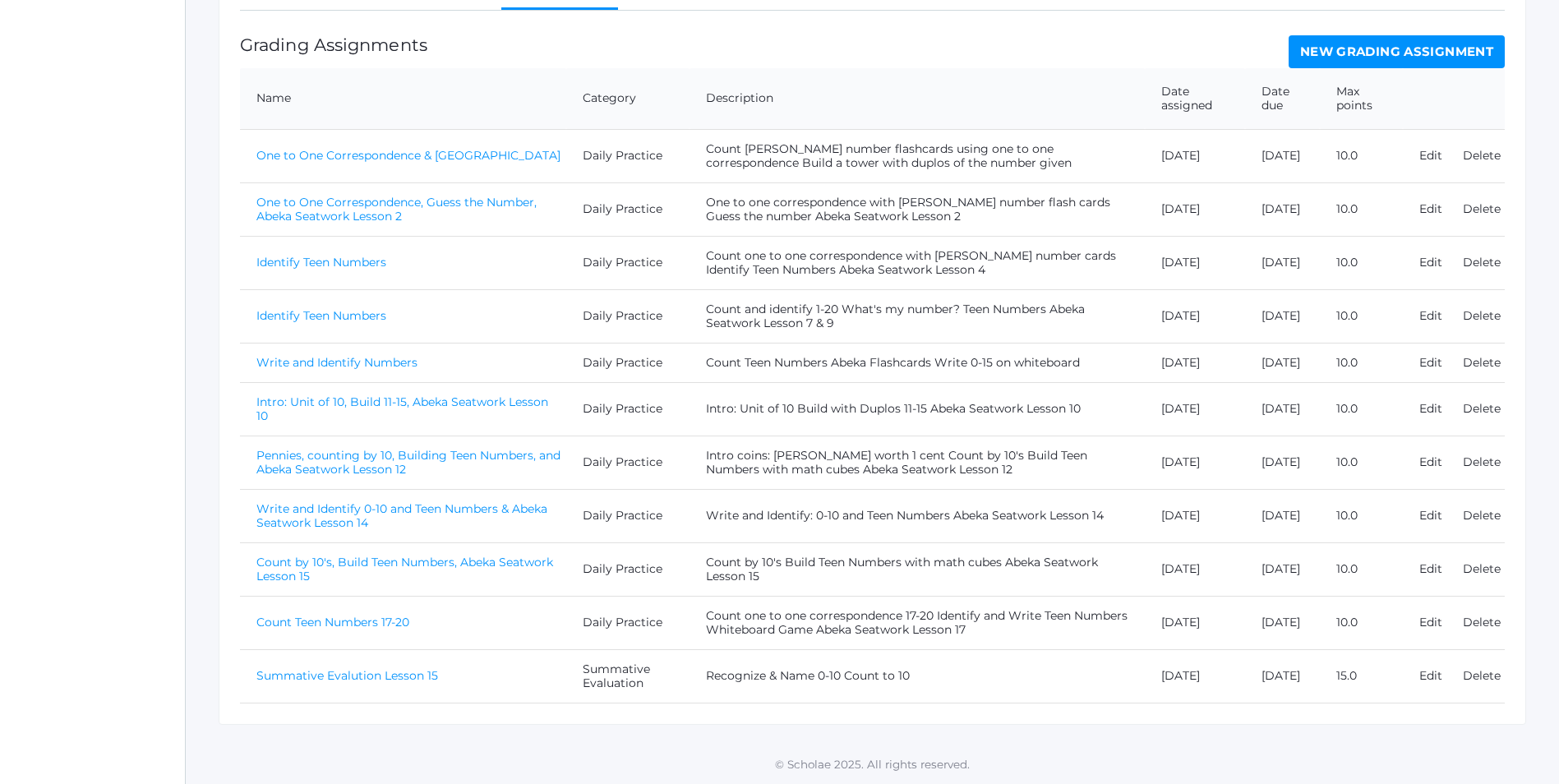
click at [369, 620] on link "Count Teen Numbers 17-20" at bounding box center [333, 622] width 153 height 15
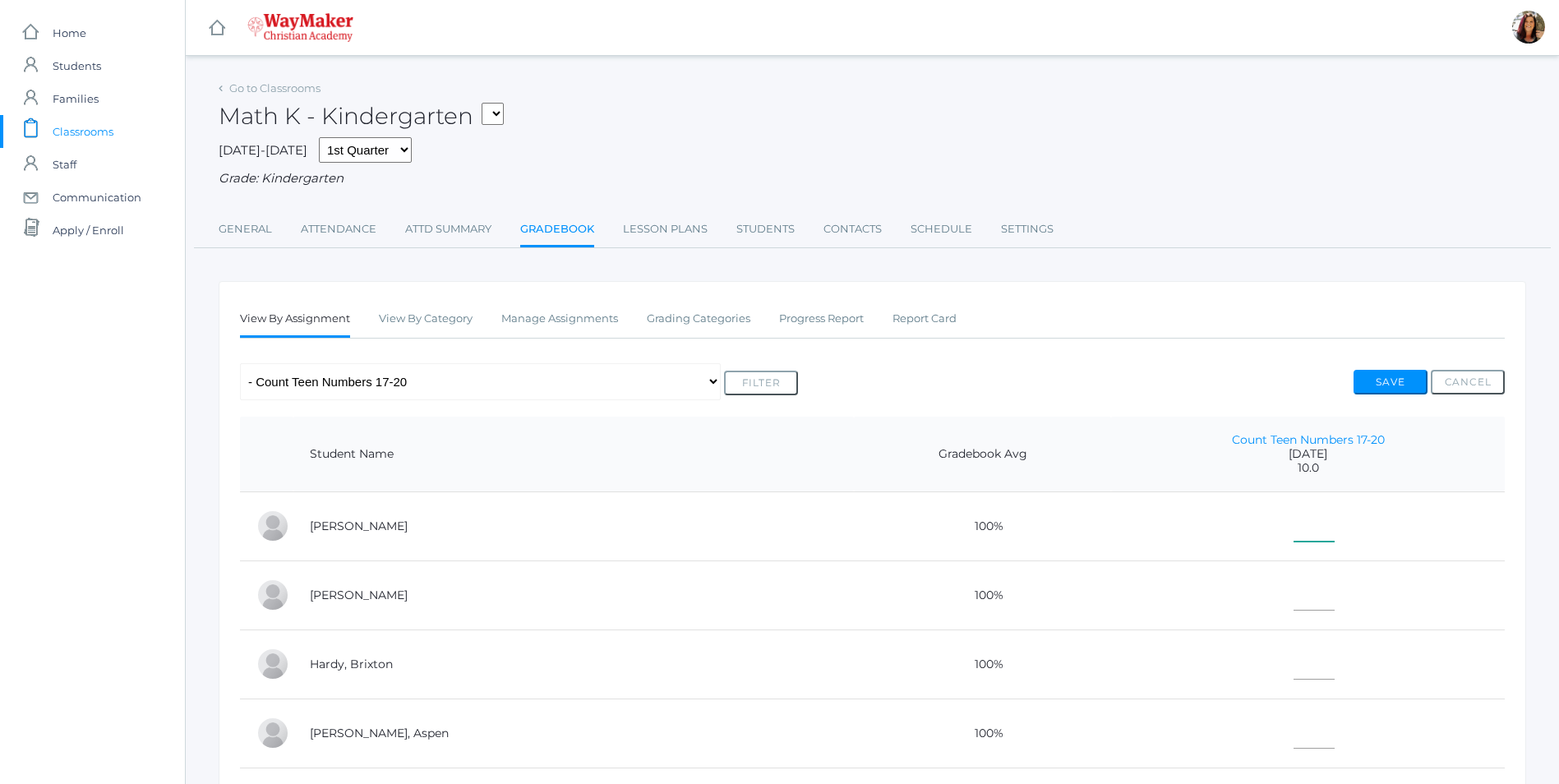
click at [1293, 527] on input"] "text" at bounding box center [1314, 522] width 41 height 37
type input"] "10"
click at [1298, 613] on td at bounding box center [1307, 594] width 393 height 69
click at [1293, 594] on input"] "text" at bounding box center [1314, 592] width 41 height 37
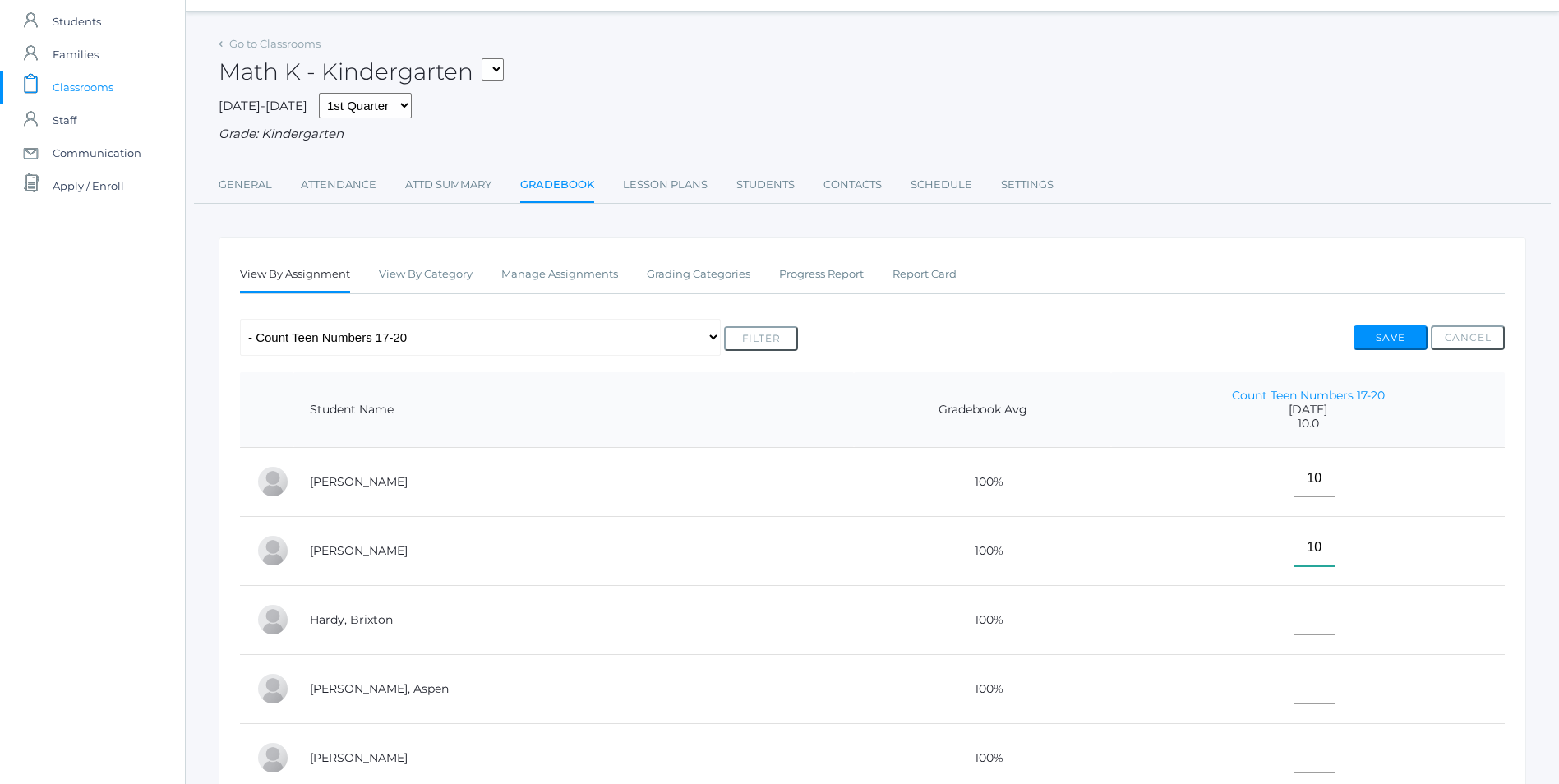
scroll to position [164, 0]
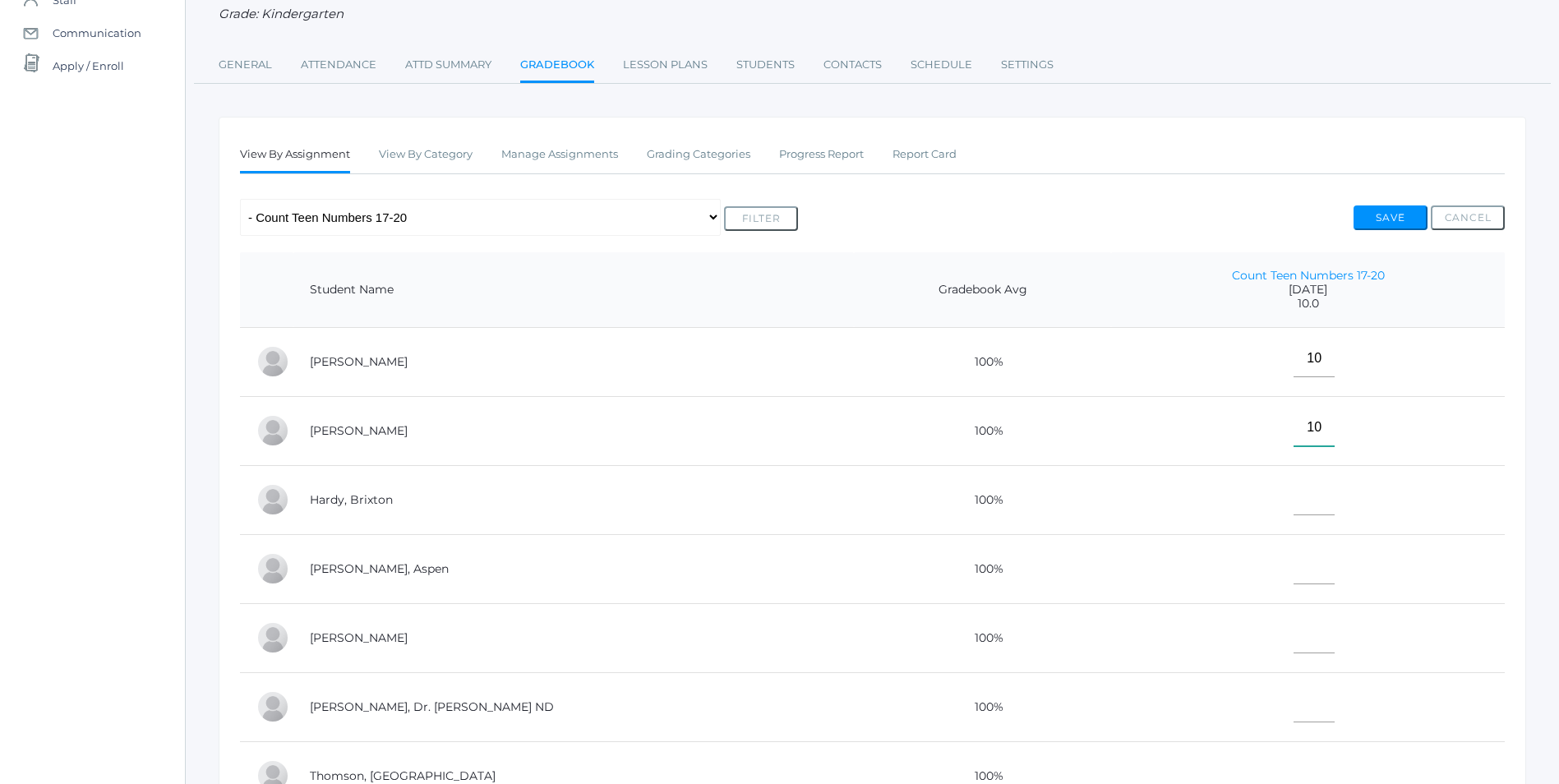
type input"] "10"
click at [1298, 515] on input"] "text" at bounding box center [1314, 497] width 41 height 37
type input"] "10"
click at [1293, 573] on input"] "text" at bounding box center [1314, 565] width 41 height 37
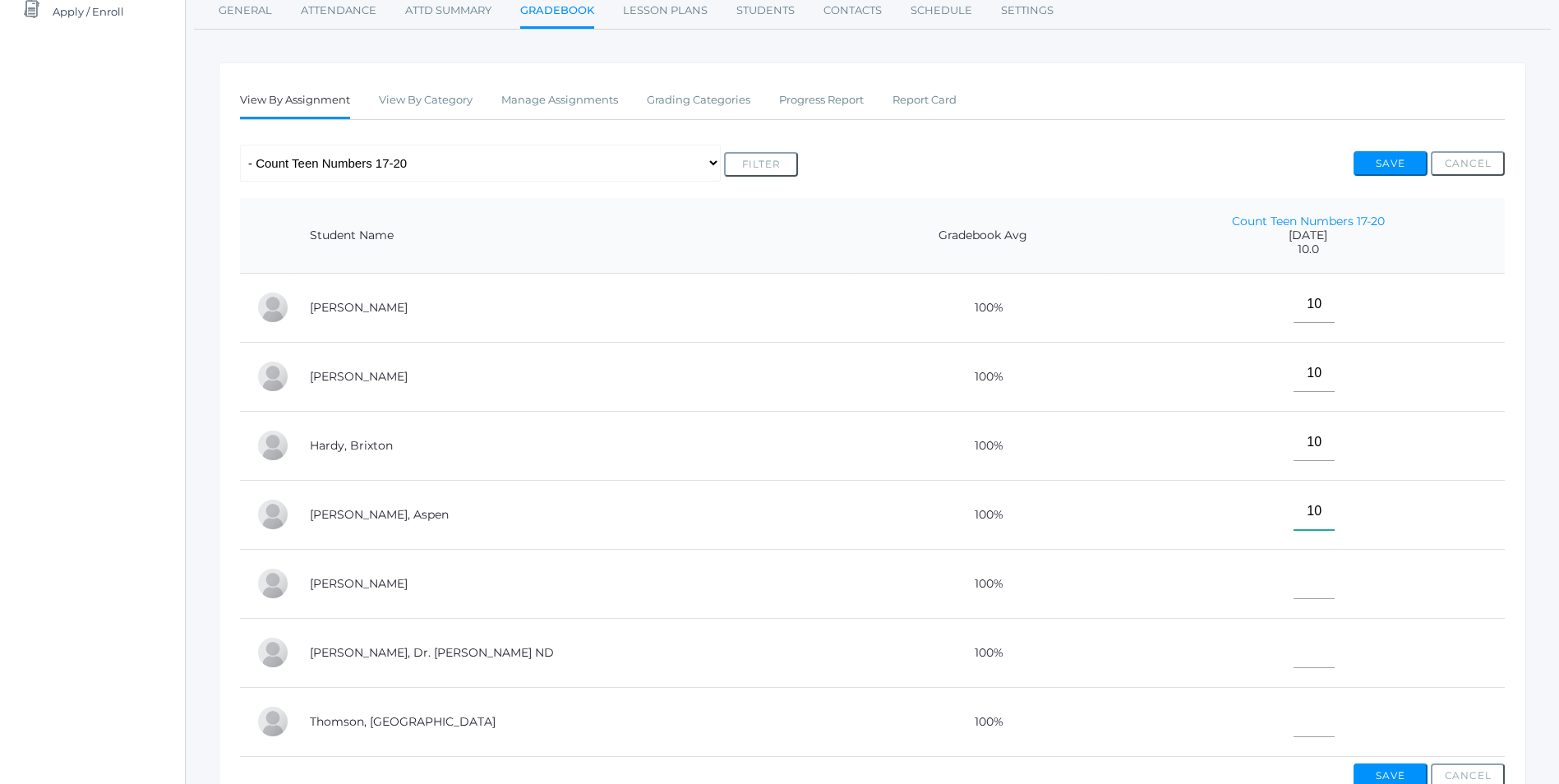
scroll to position [247, 0]
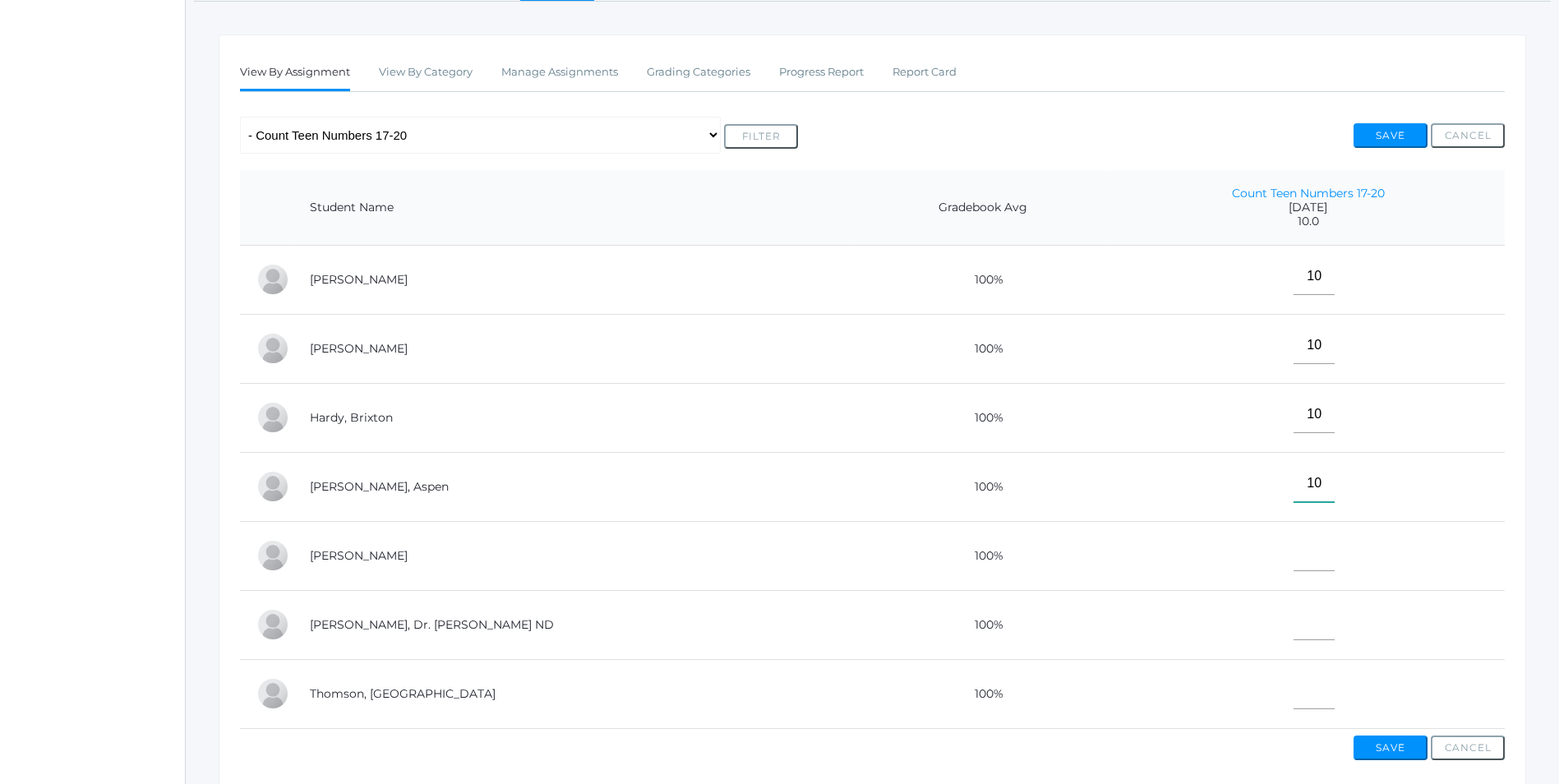
type input"] "10"
click at [1293, 571] on input"] "text" at bounding box center [1314, 552] width 41 height 37
type input"] "E"
click at [1297, 632] on input"] "text" at bounding box center [1314, 621] width 41 height 37
type input"] "E"
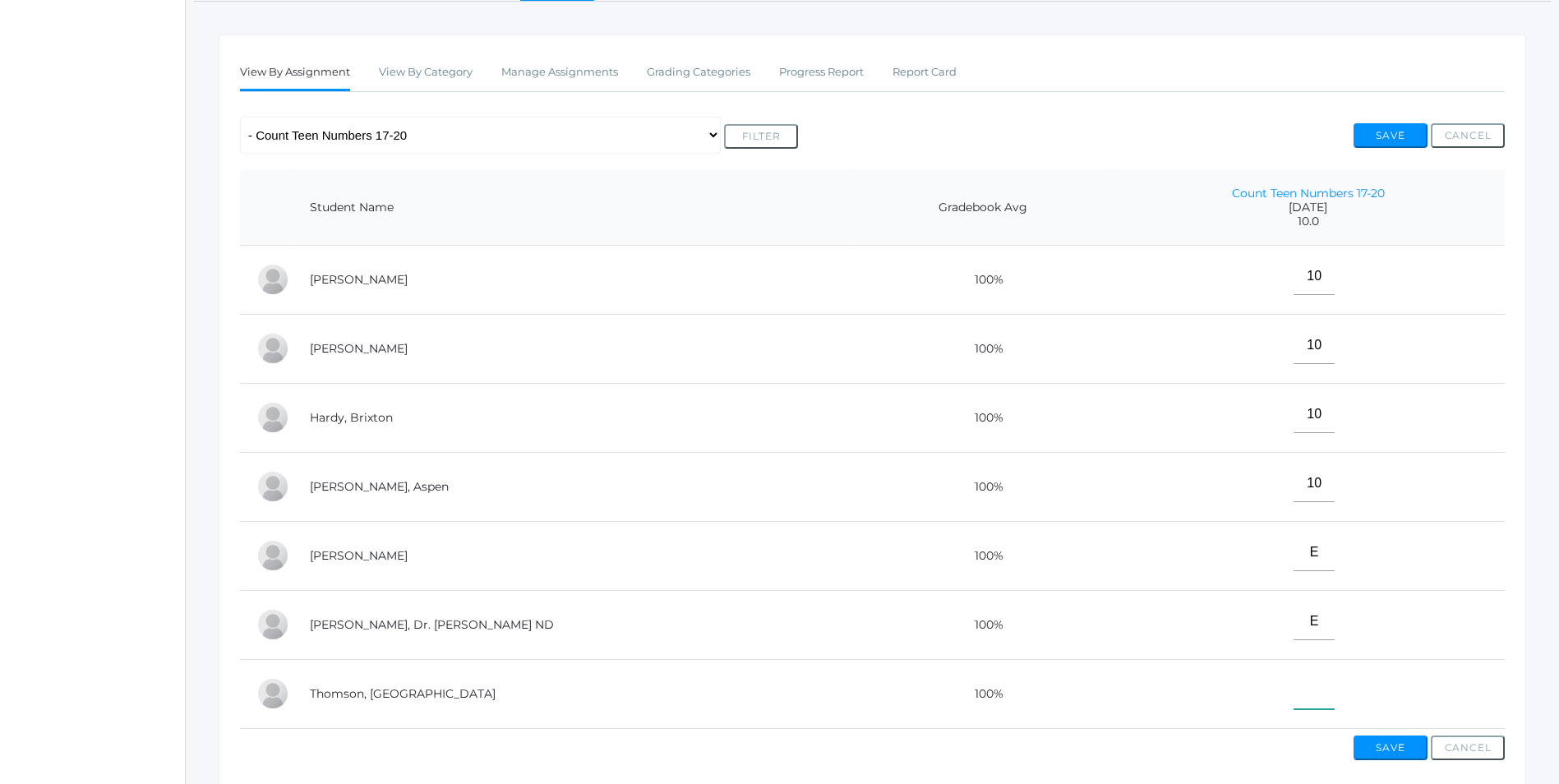
click at [1293, 697] on input"] "text" at bounding box center [1314, 690] width 41 height 37
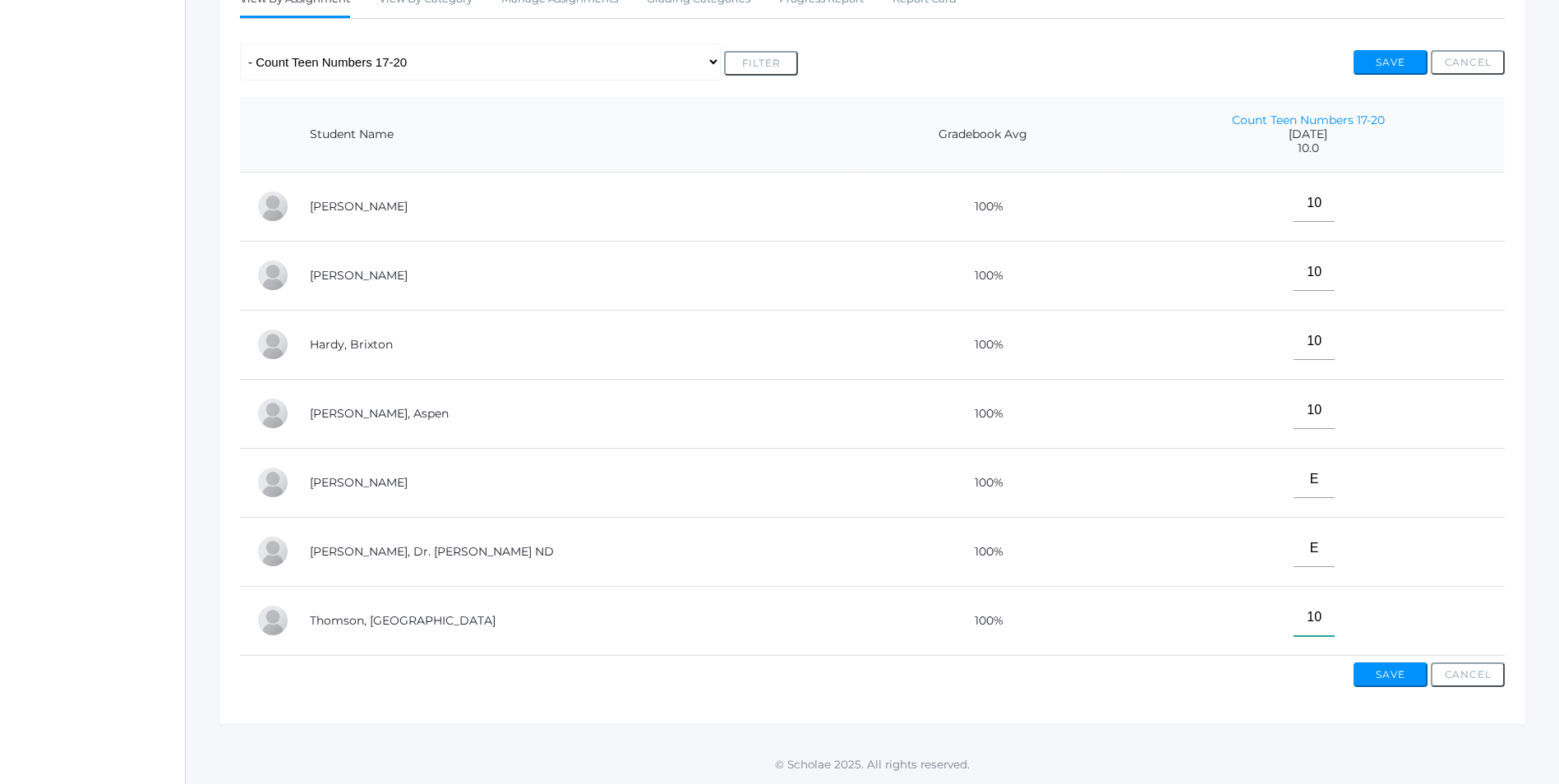
type input"] "10"
click at [1403, 685] on button "Save" at bounding box center [1390, 675] width 74 height 25
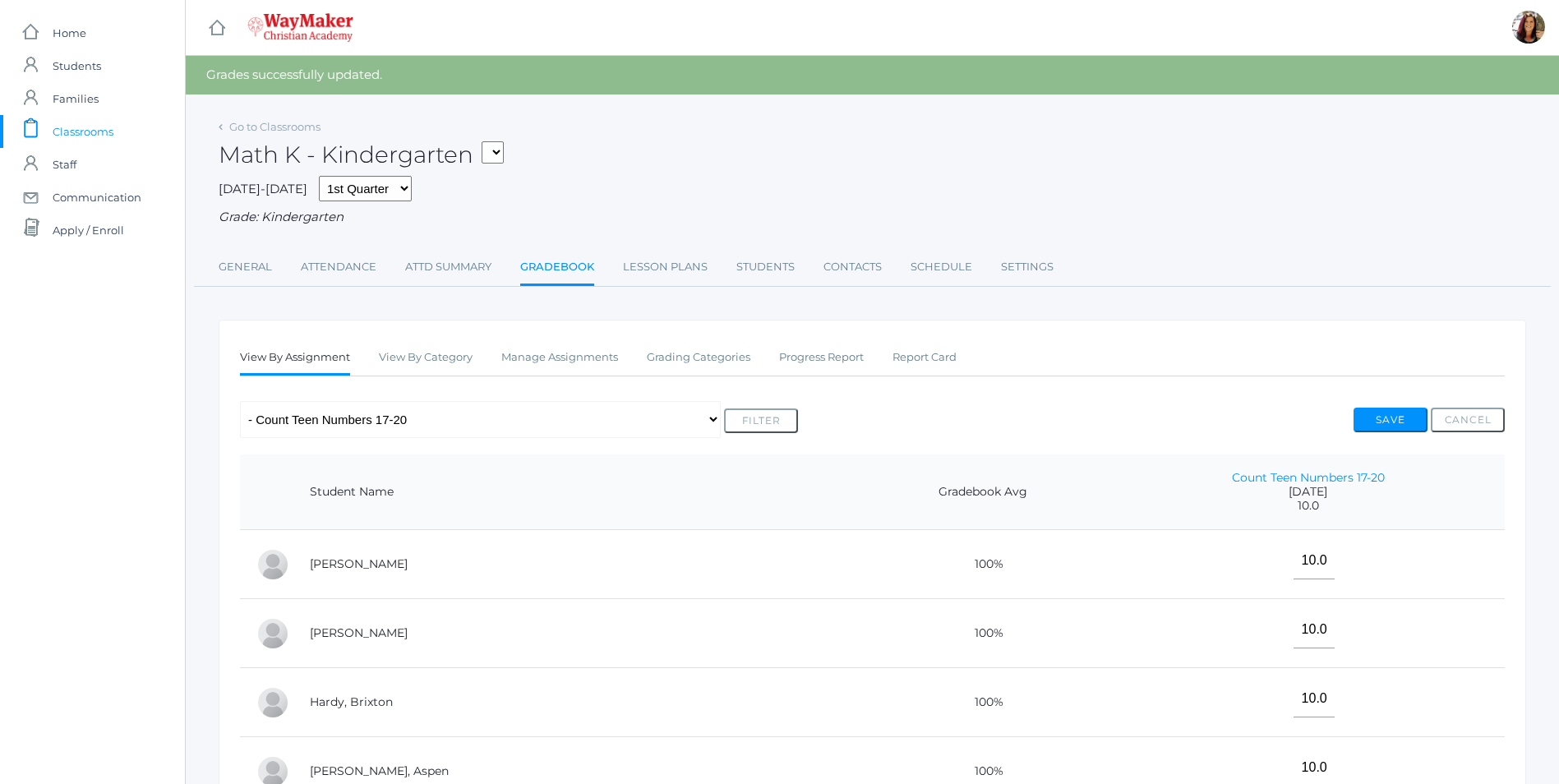
click at [503, 152] on select "KINDER - Phonics K Kindergarten KINDER - Literacy K Kindergarten KINDER - [DEMO…" at bounding box center [493, 152] width 22 height 22
select select "2558"
click at [488, 142] on select "KINDER - Phonics K Kindergarten KINDER - Literacy K Kindergarten KINDER - [DEMO…" at bounding box center [493, 152] width 22 height 22
